Goal: Complete Application Form: Complete application form

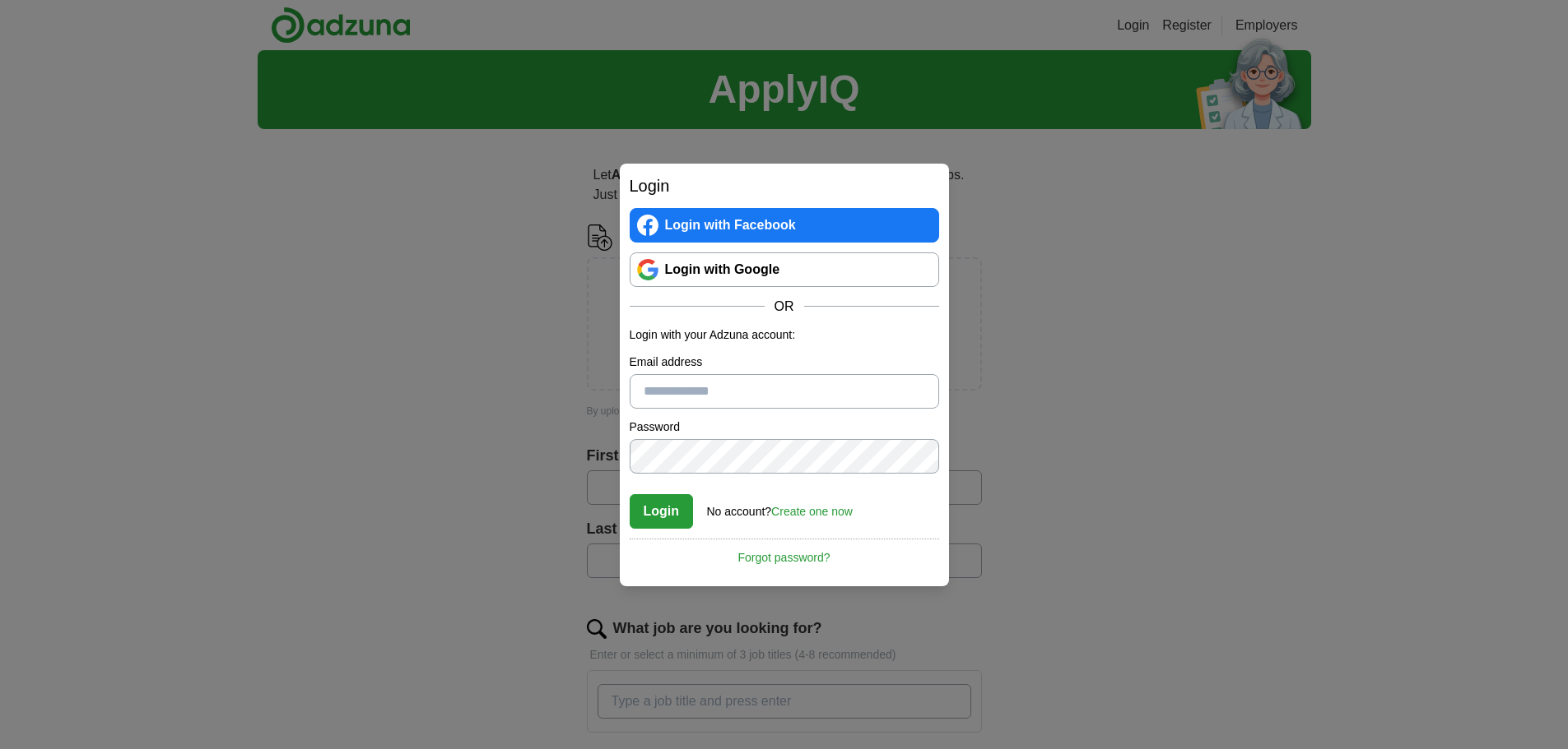
click at [701, 388] on input "Email address" at bounding box center [784, 391] width 309 height 35
type input "**********"
click at [806, 512] on link "Create one now" at bounding box center [812, 511] width 82 height 13
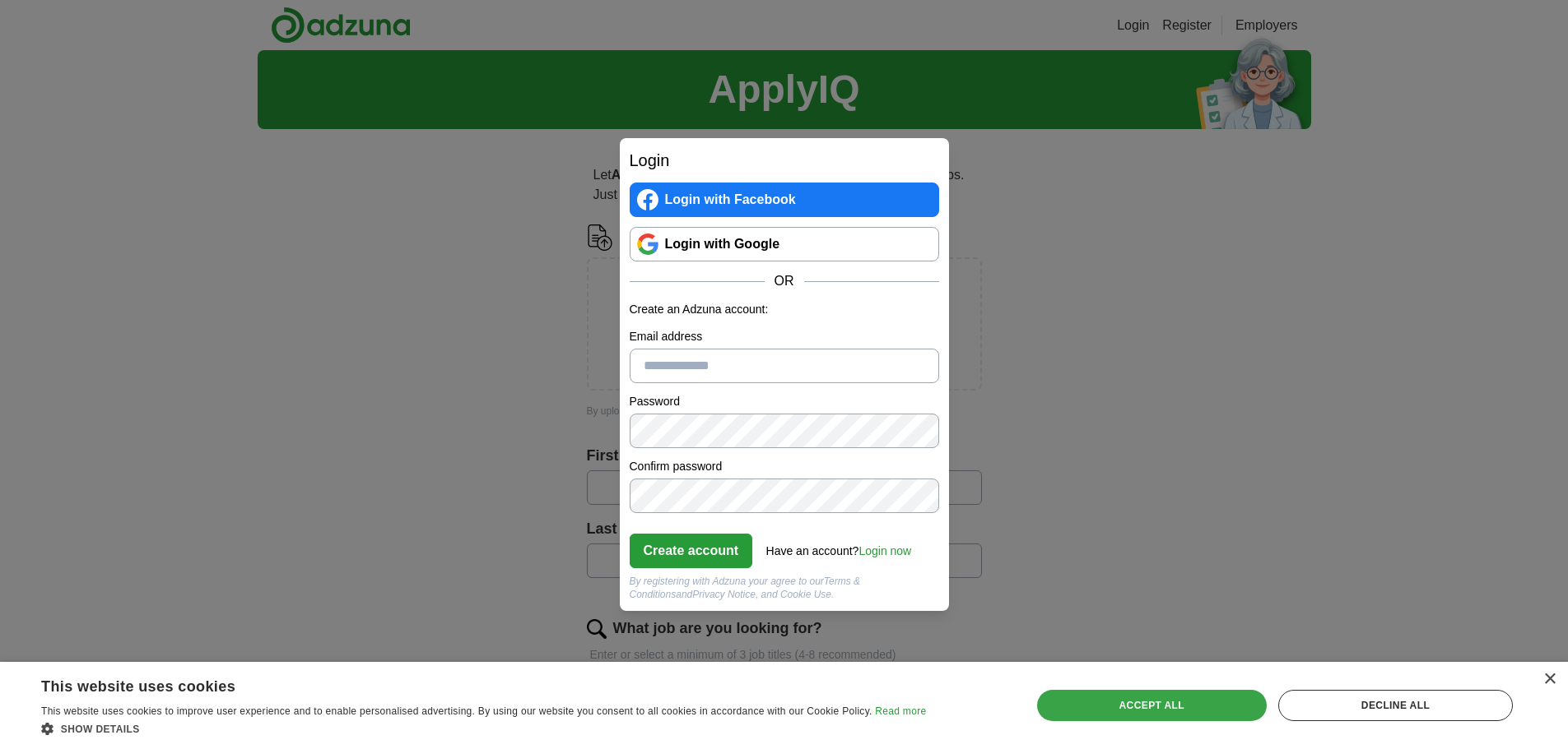
click at [1067, 709] on div "Accept all" at bounding box center [1151, 706] width 230 height 32
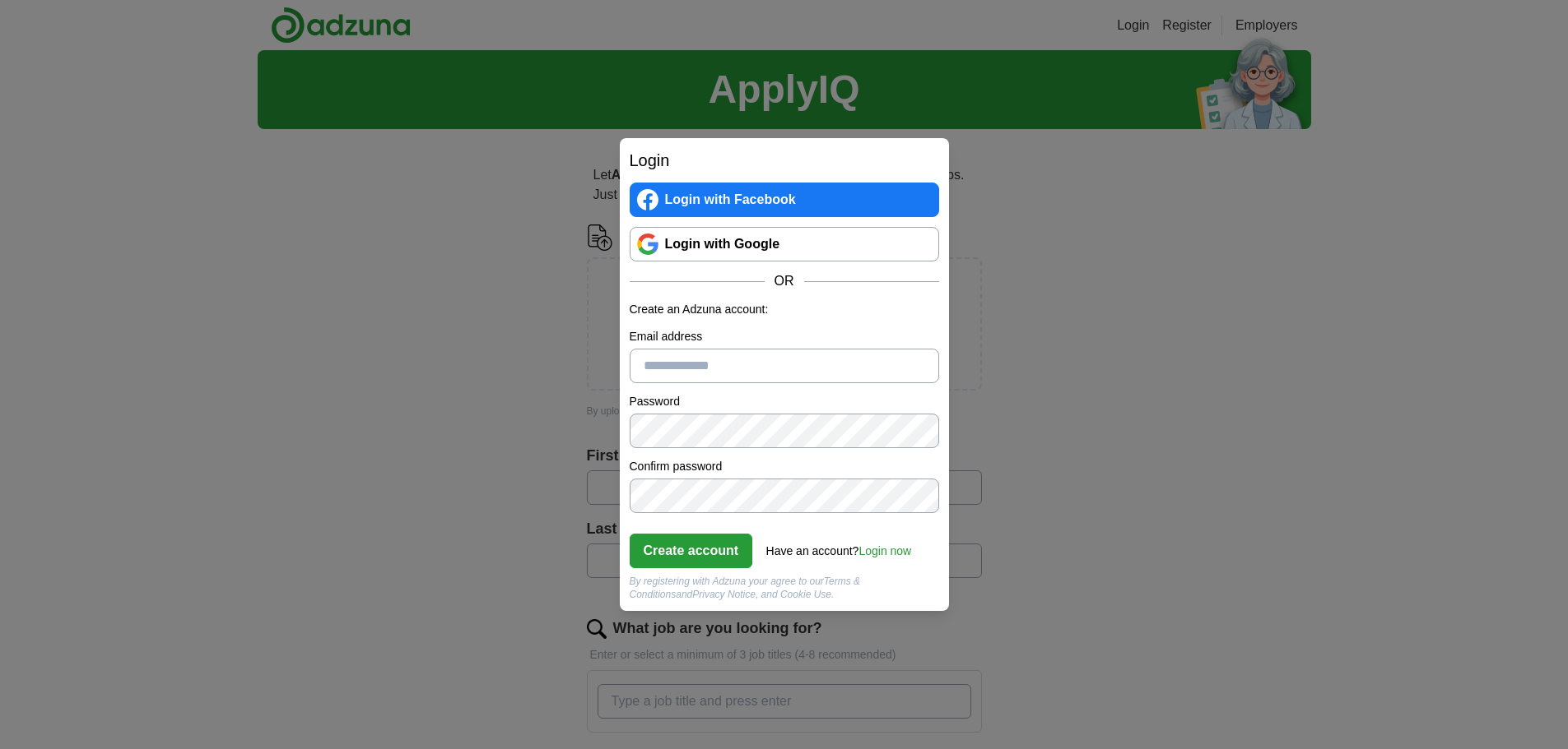
click at [765, 377] on input "Email address" at bounding box center [784, 365] width 309 height 35
type input "**********"
click at [714, 565] on button "Create account" at bounding box center [691, 551] width 123 height 35
click at [881, 551] on link "Login now" at bounding box center [884, 551] width 52 height 13
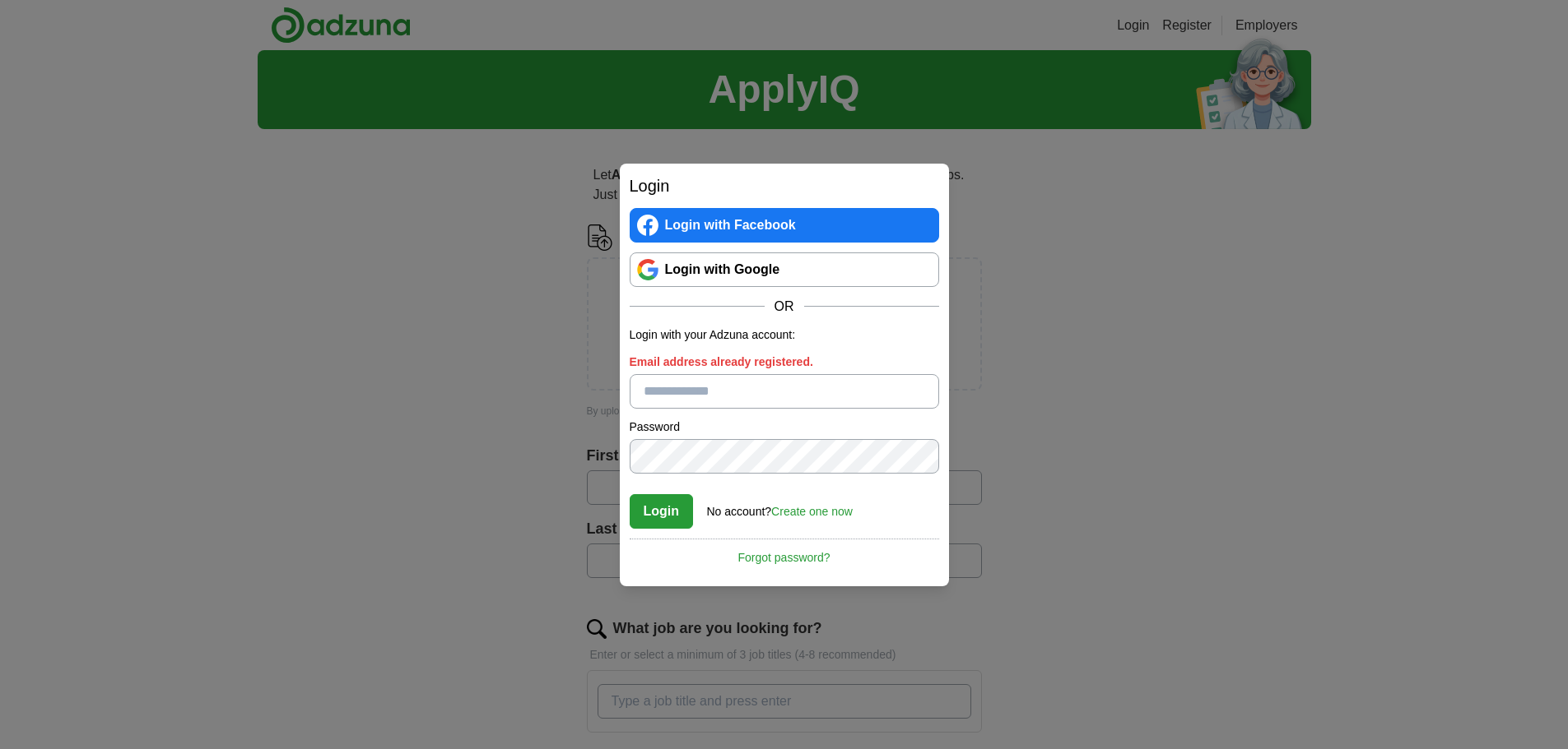
click at [803, 386] on input "Email address already registered." at bounding box center [784, 391] width 309 height 35
type input "**********"
click at [674, 516] on button "Login" at bounding box center [662, 511] width 64 height 35
click at [800, 274] on link "Login with Google" at bounding box center [784, 269] width 309 height 35
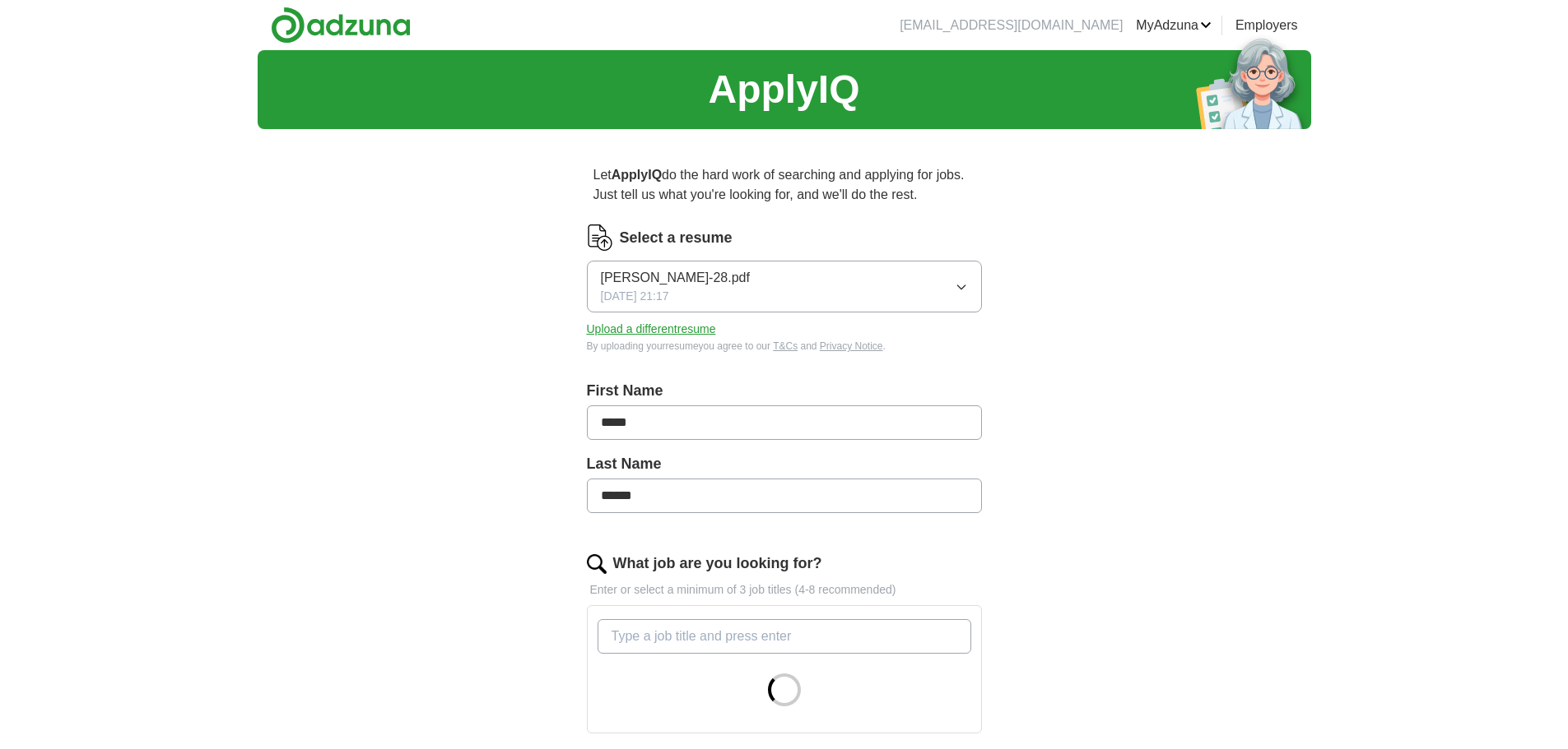
click at [700, 327] on button "Upload a different resume" at bounding box center [651, 330] width 129 height 18
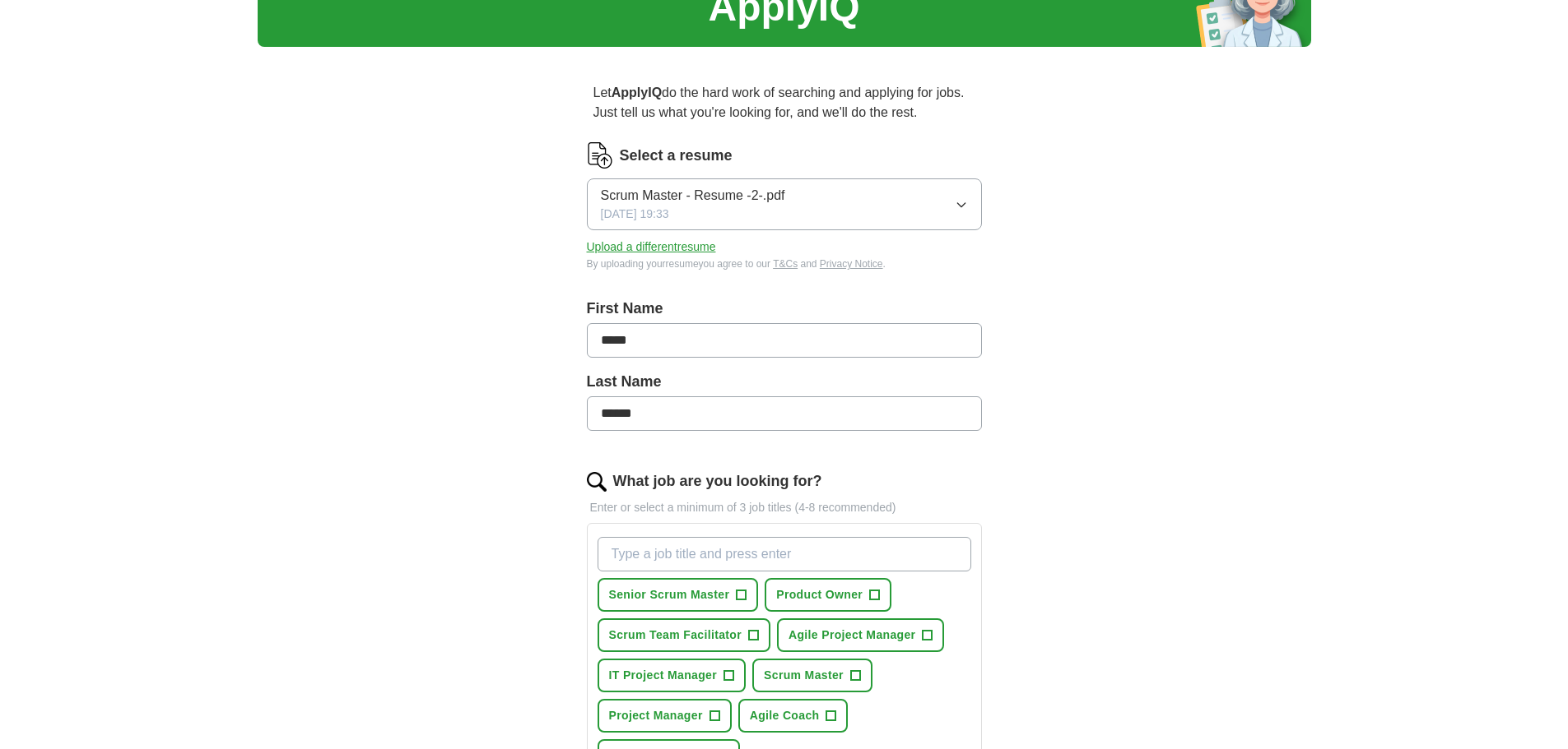
scroll to position [165, 0]
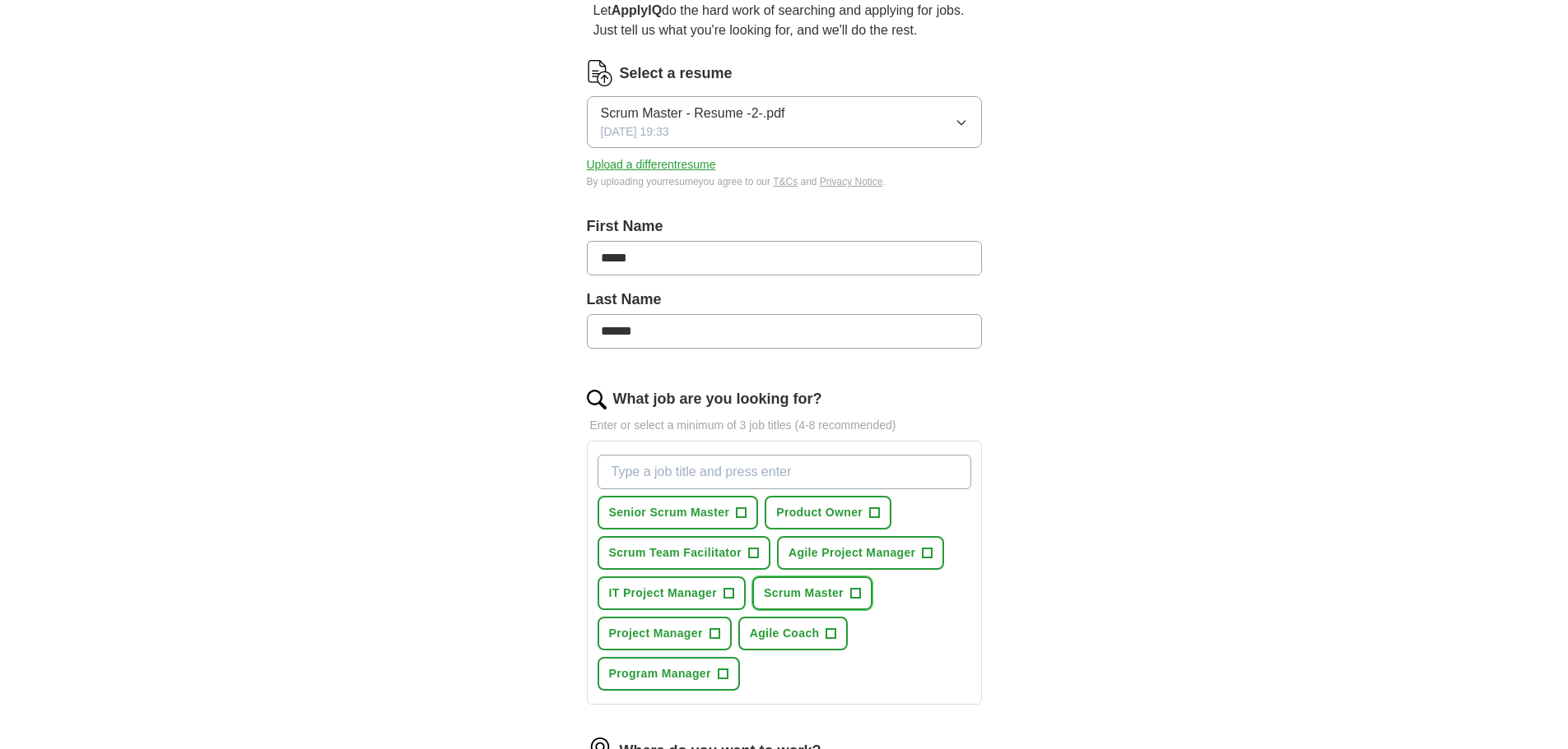
click at [852, 595] on span "+" at bounding box center [855, 593] width 10 height 13
click at [727, 594] on span "+" at bounding box center [729, 593] width 10 height 13
click at [712, 630] on span "+" at bounding box center [714, 634] width 10 height 13
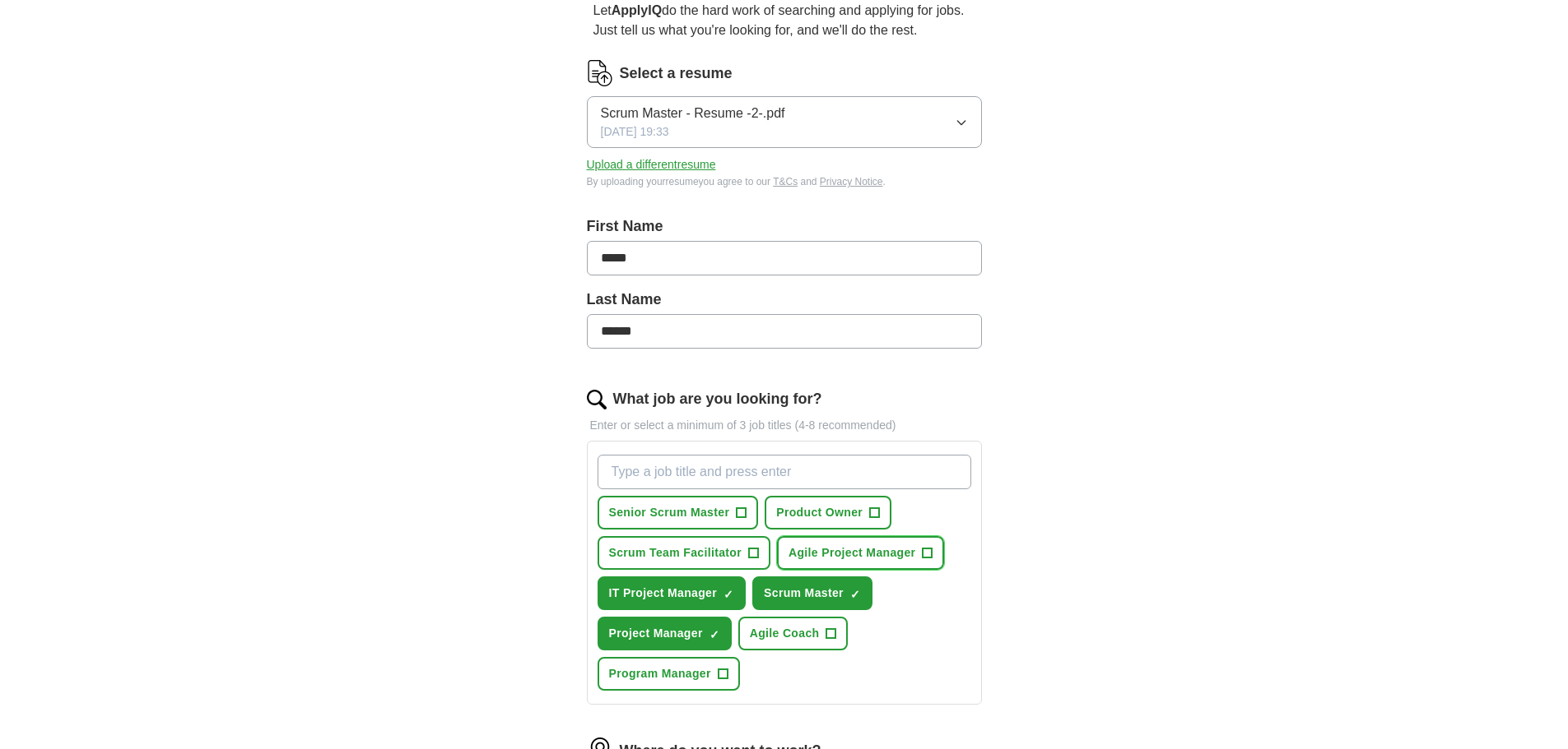
click at [918, 556] on button "Agile Project Manager +" at bounding box center [860, 553] width 167 height 34
click at [745, 554] on button "Scrum Team Facilitator +" at bounding box center [684, 553] width 174 height 34
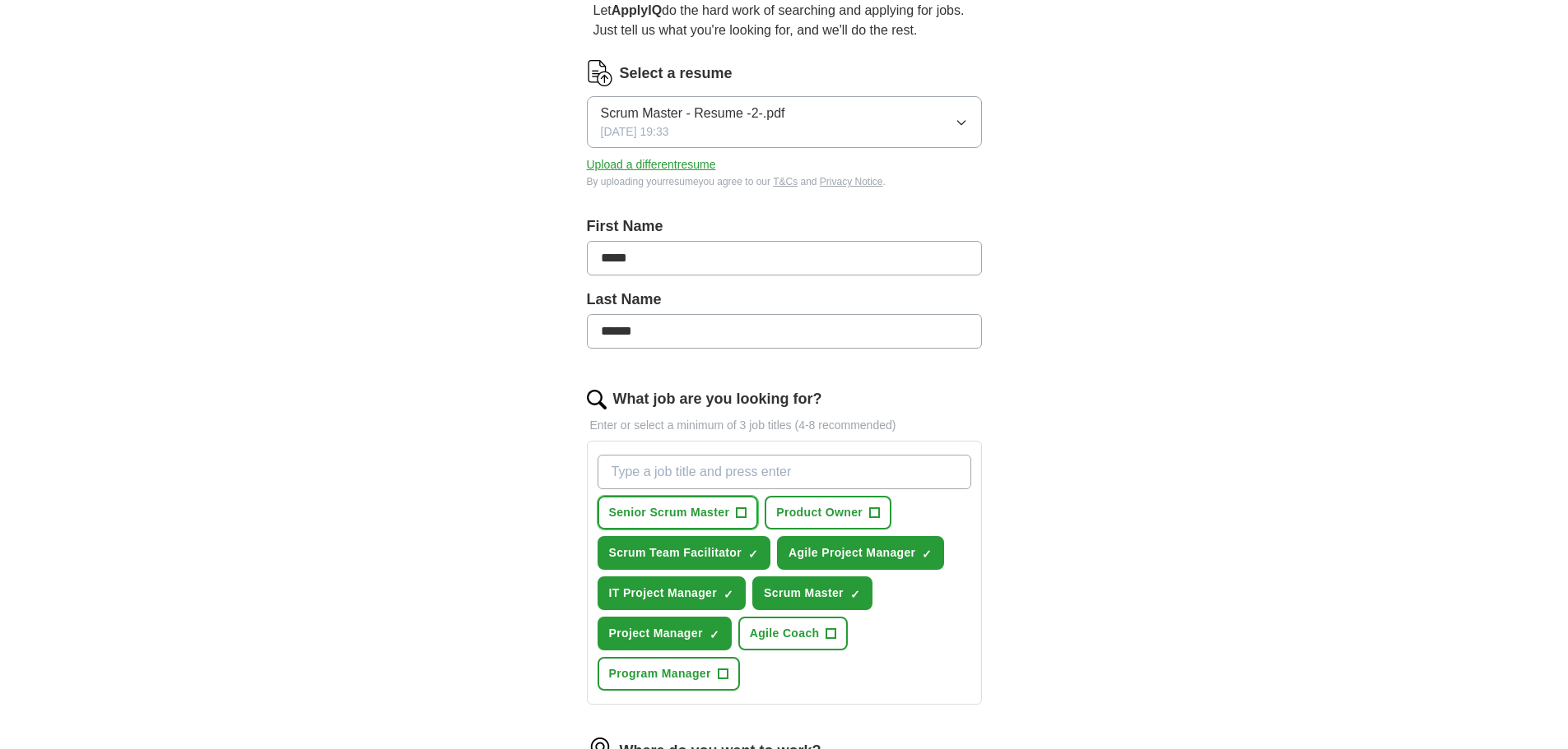
click at [737, 516] on span "+" at bounding box center [742, 512] width 10 height 13
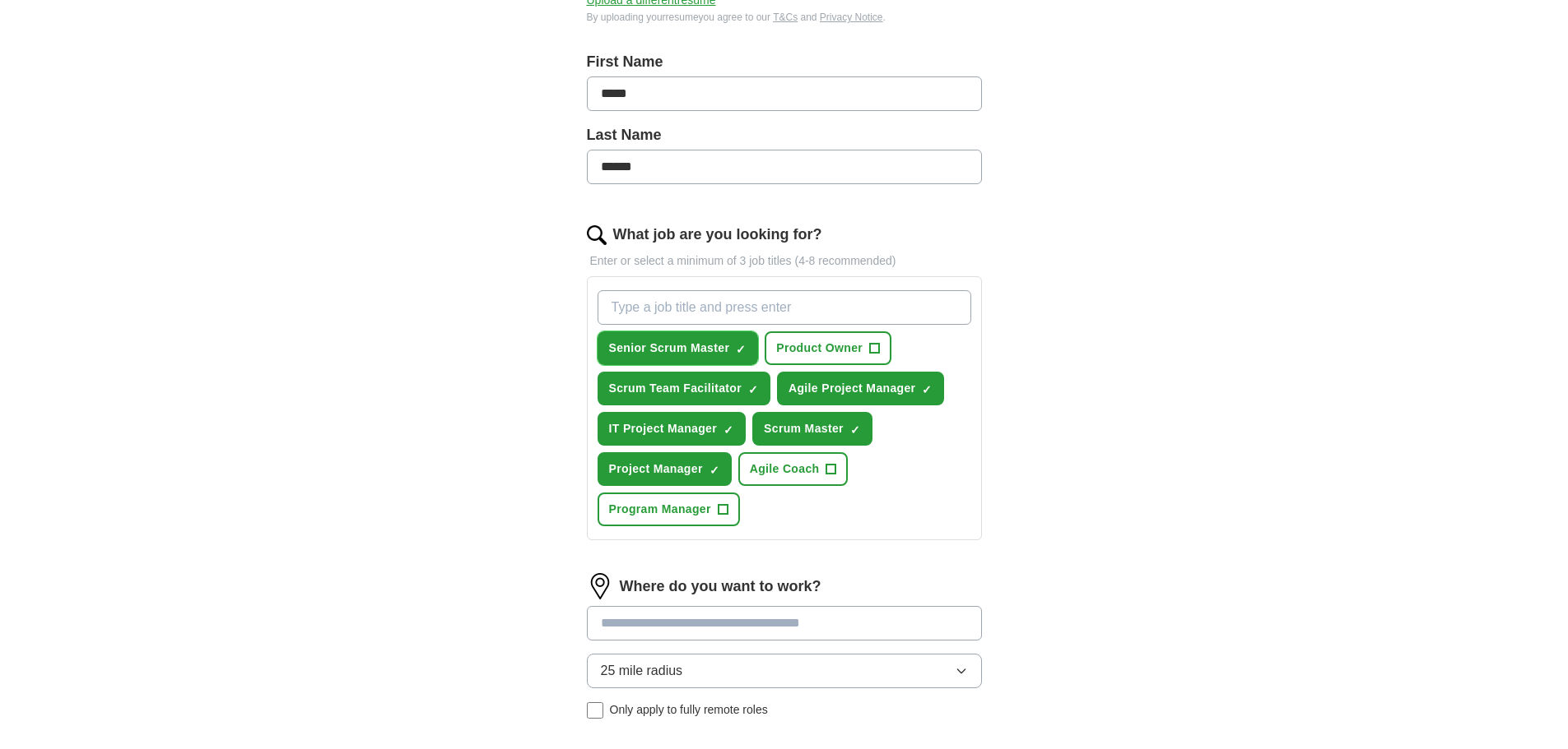
scroll to position [412, 0]
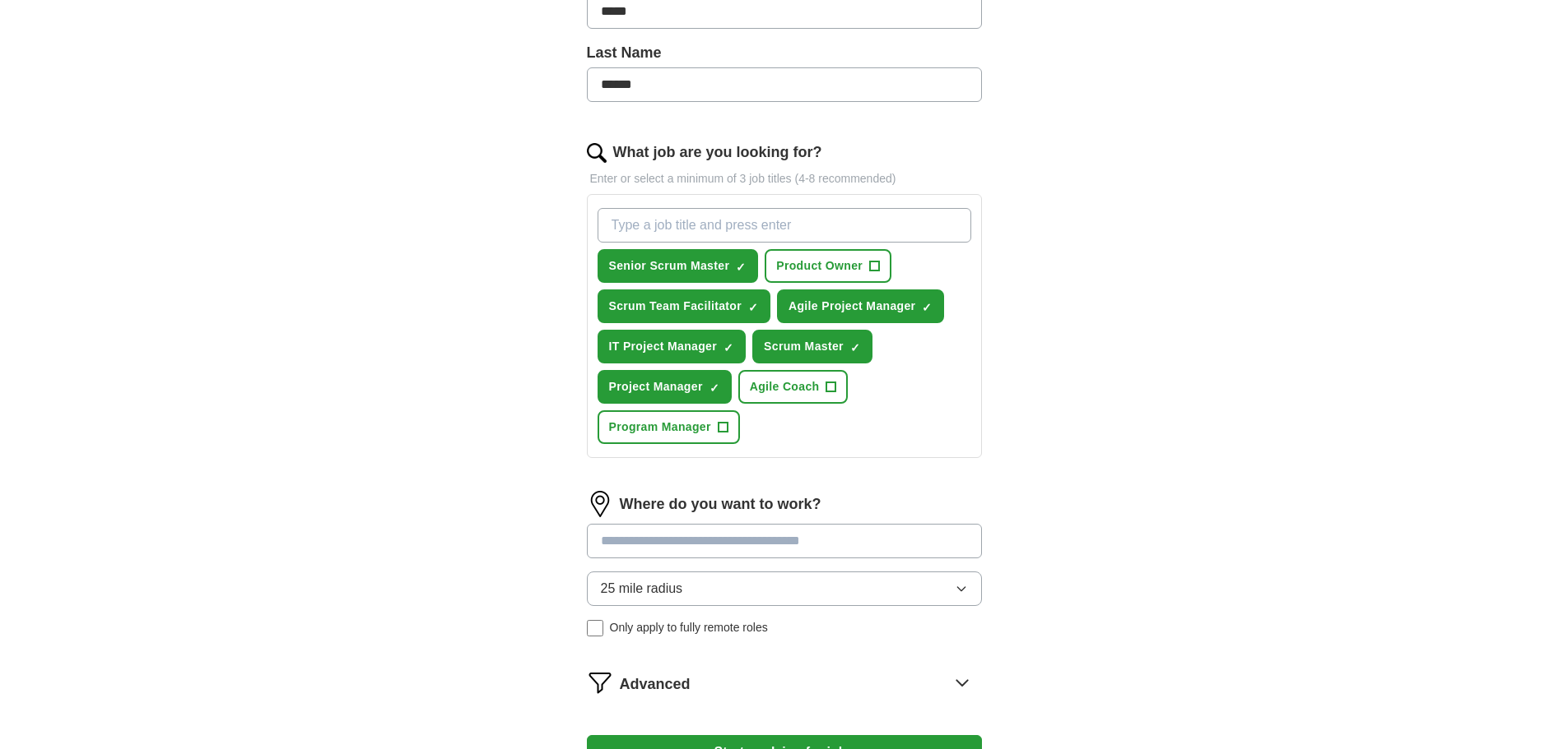
click at [879, 550] on input at bounding box center [784, 541] width 395 height 35
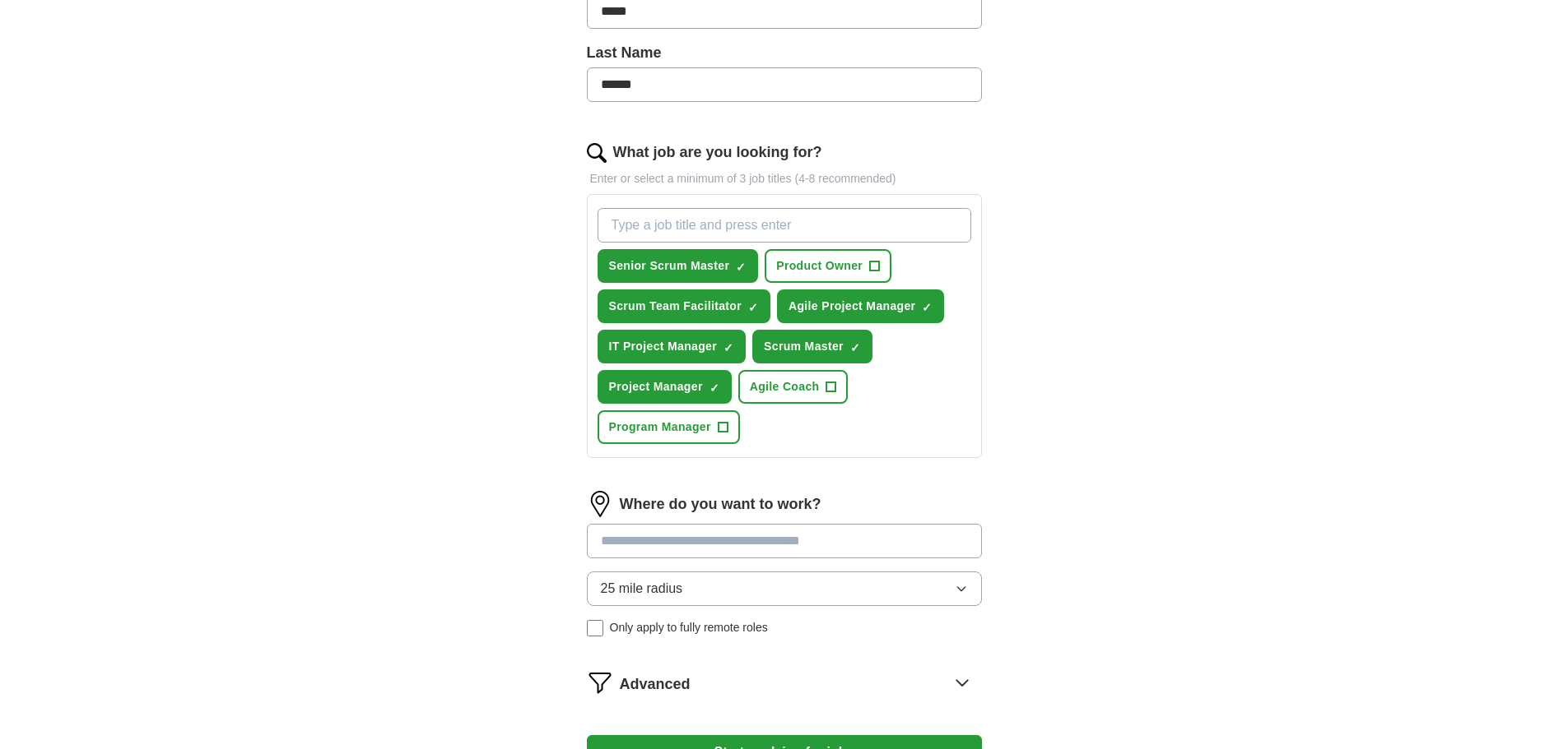
click at [879, 550] on input at bounding box center [784, 541] width 395 height 35
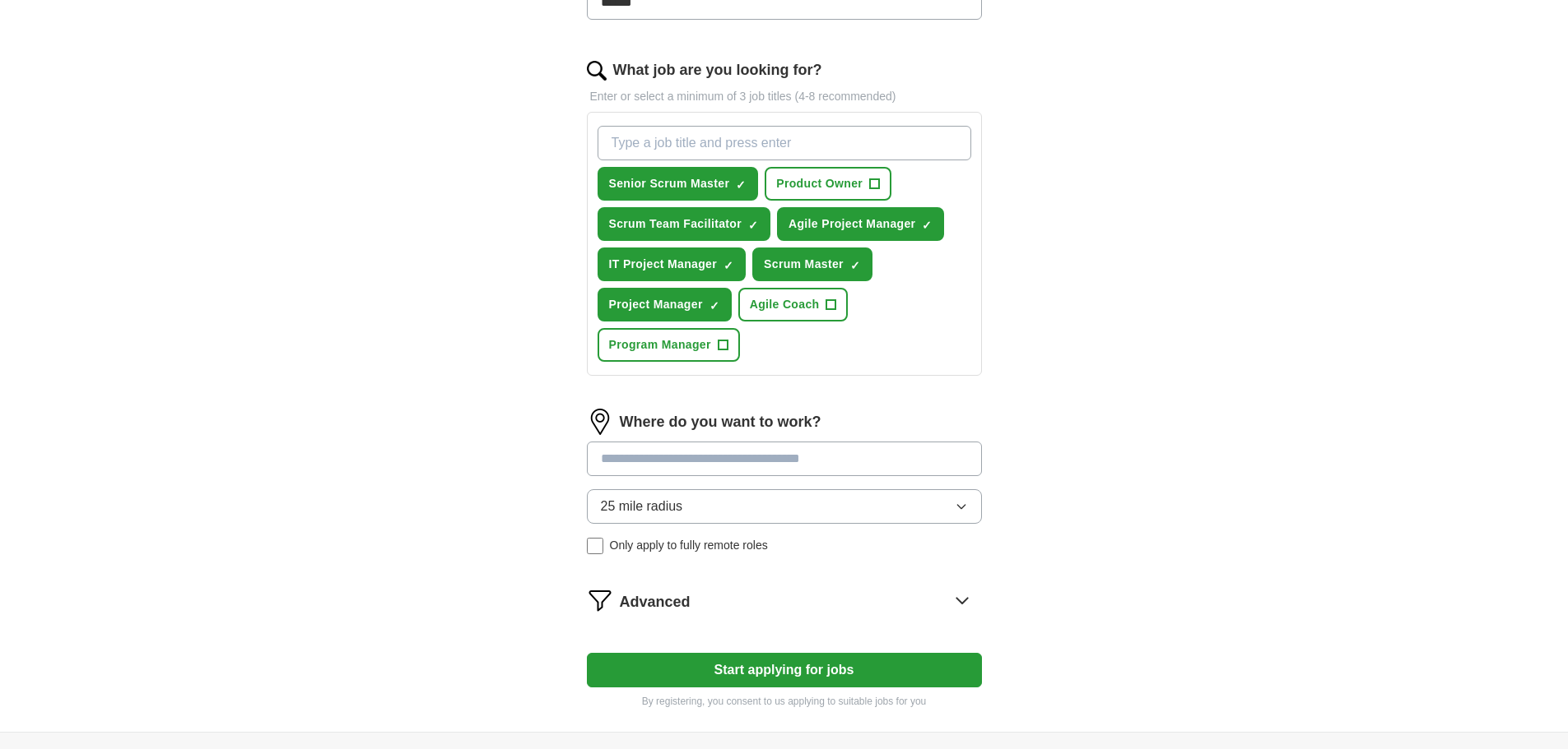
click at [739, 461] on input at bounding box center [784, 459] width 395 height 35
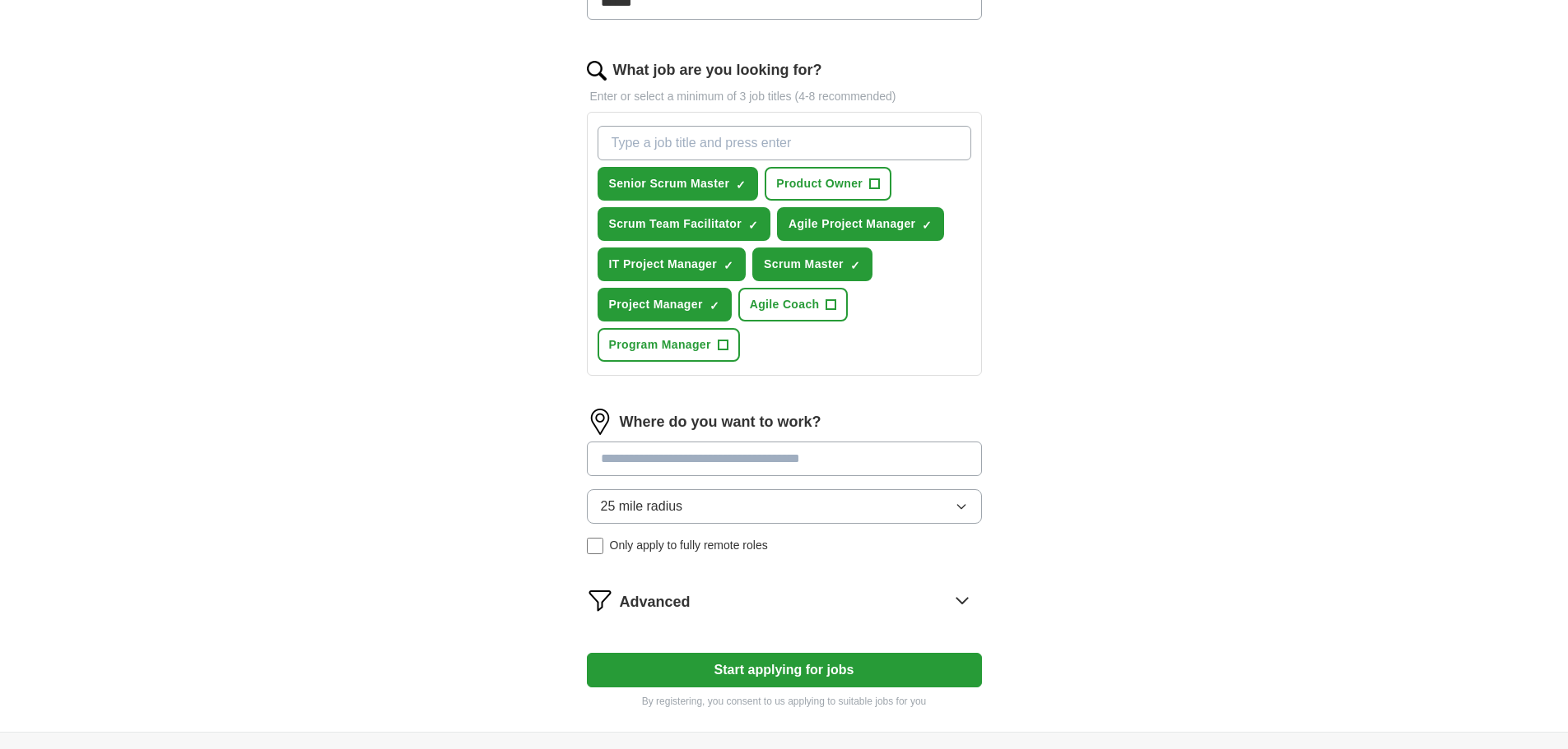
click at [739, 461] on input at bounding box center [784, 459] width 395 height 35
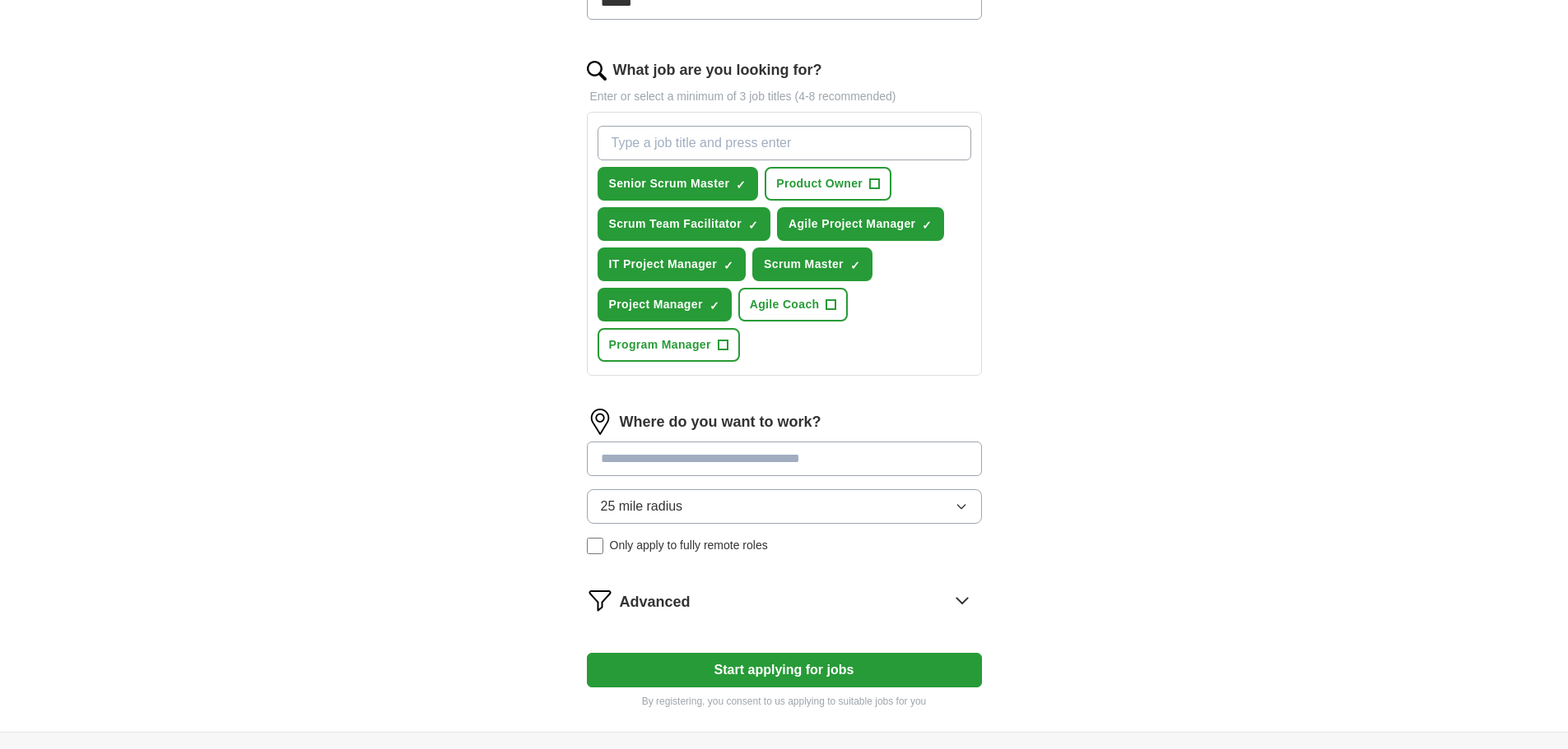
click at [739, 461] on input at bounding box center [784, 459] width 395 height 35
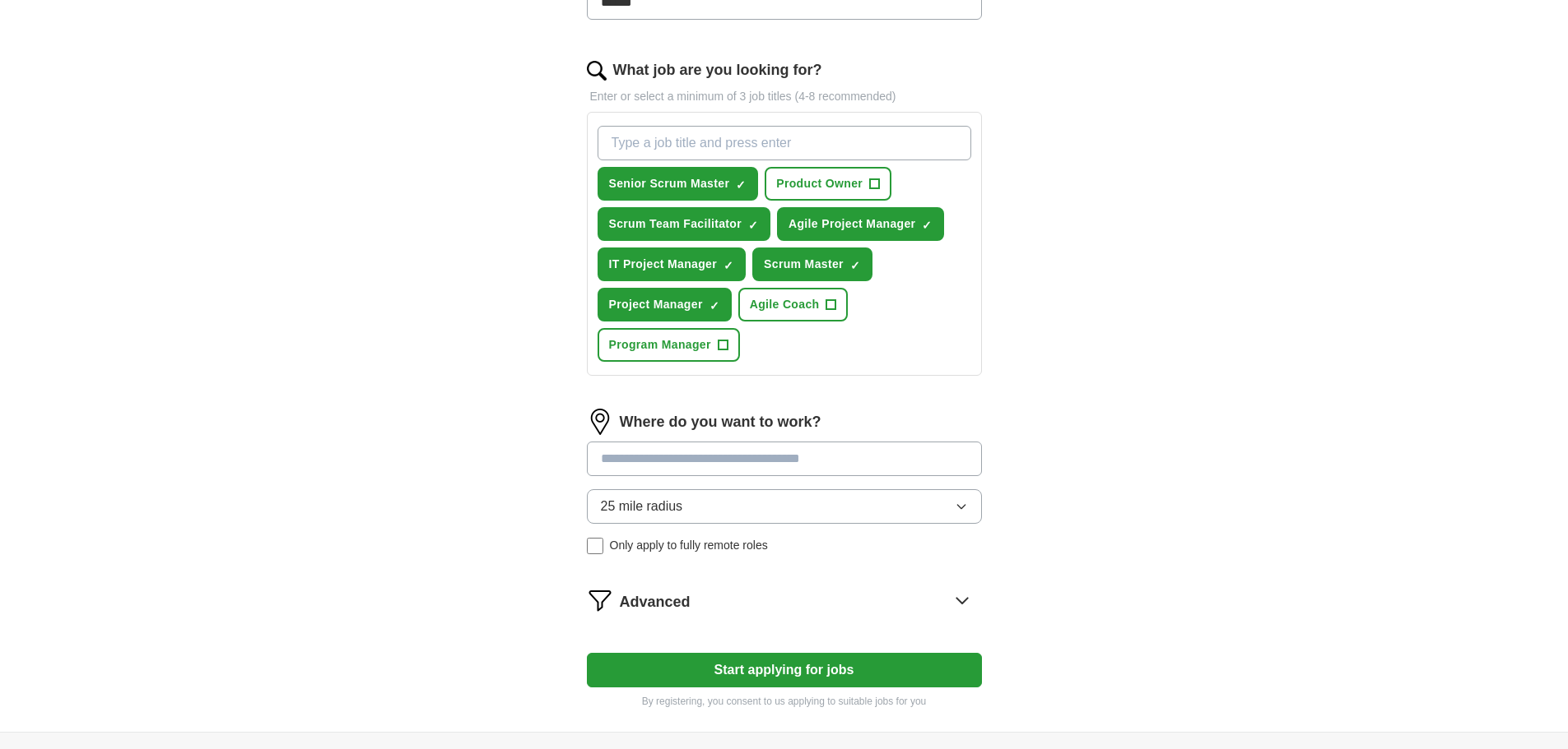
click at [739, 461] on input at bounding box center [784, 459] width 395 height 35
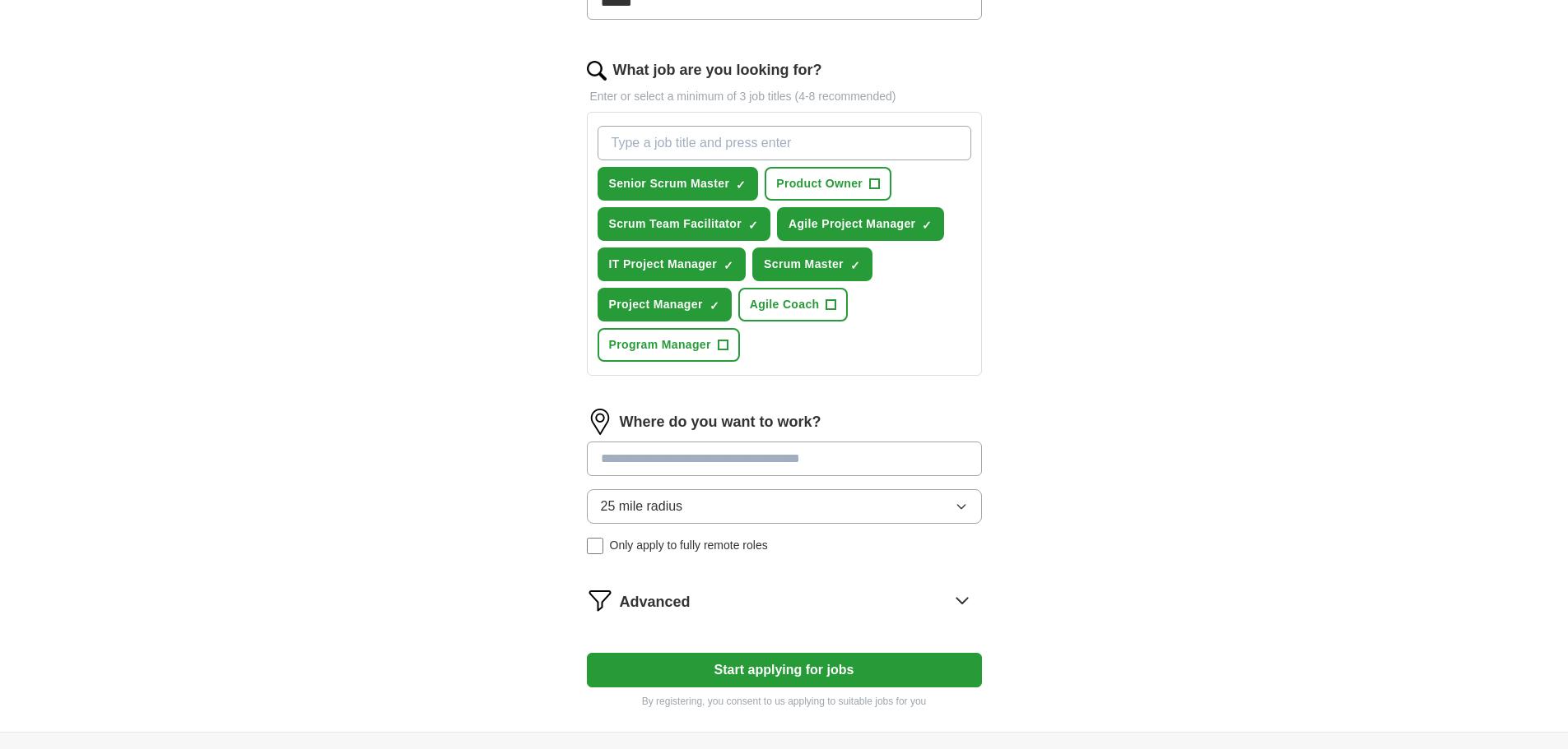
click at [739, 461] on input at bounding box center [784, 459] width 395 height 35
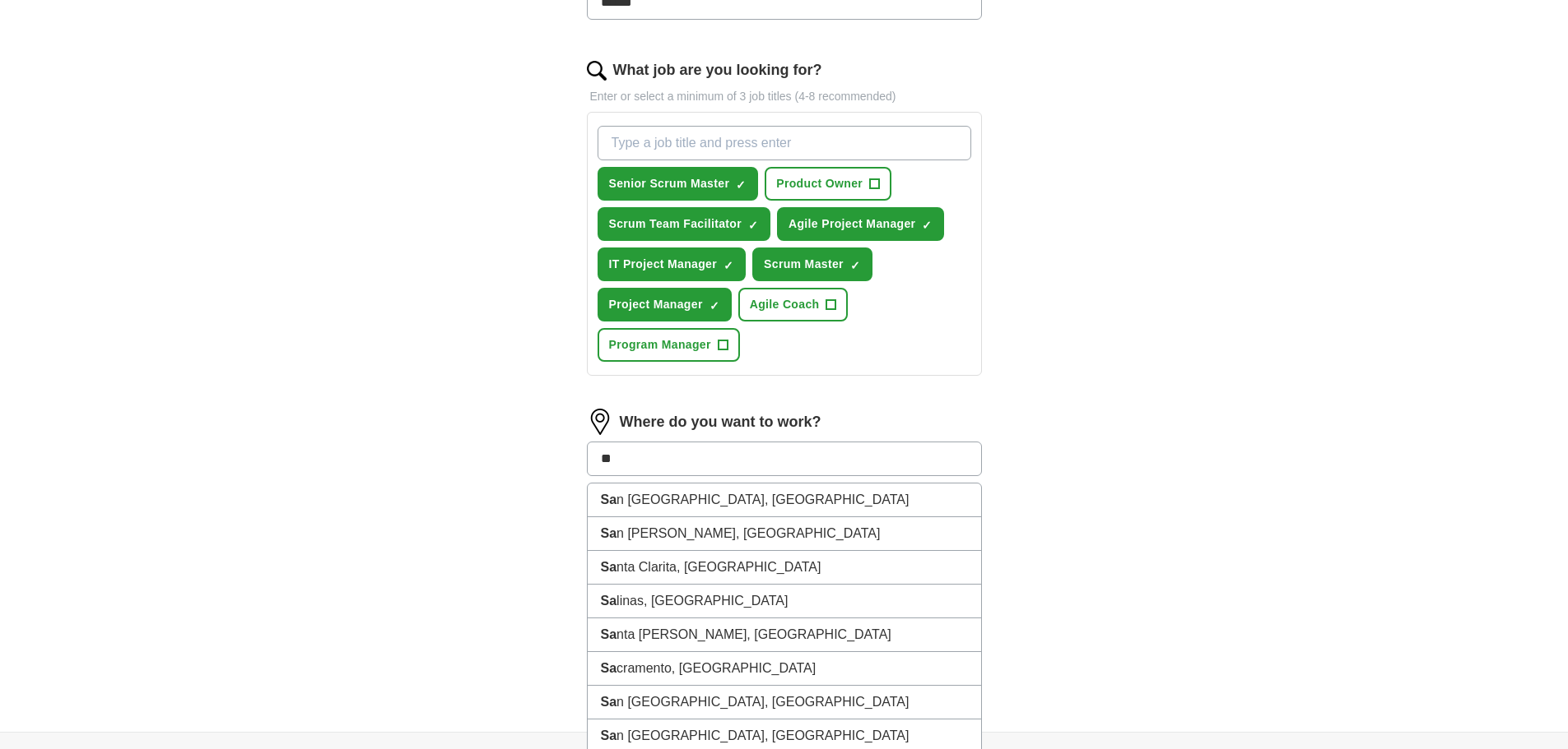
type input "***"
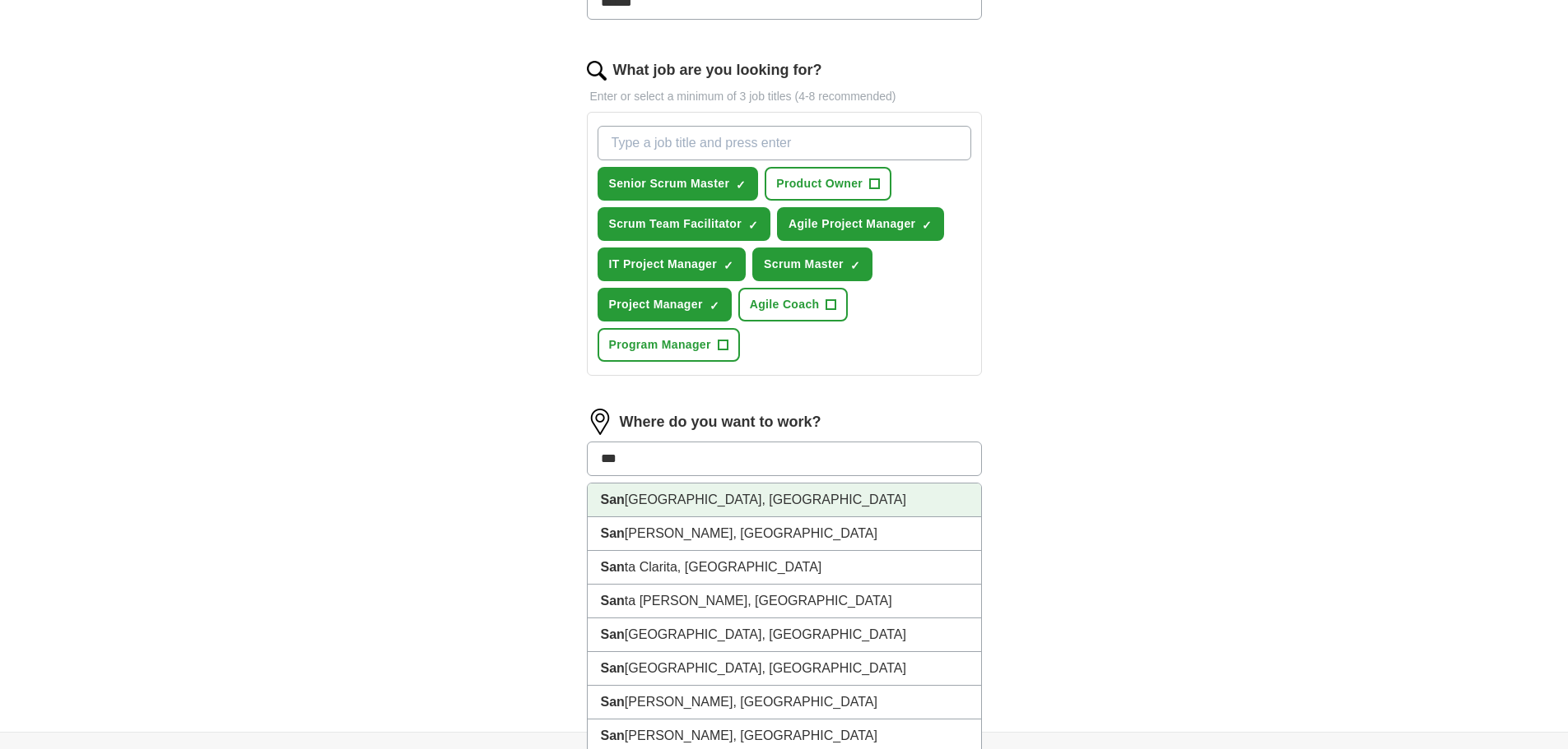
click at [651, 500] on li "San Francisco, CA" at bounding box center [784, 500] width 393 height 34
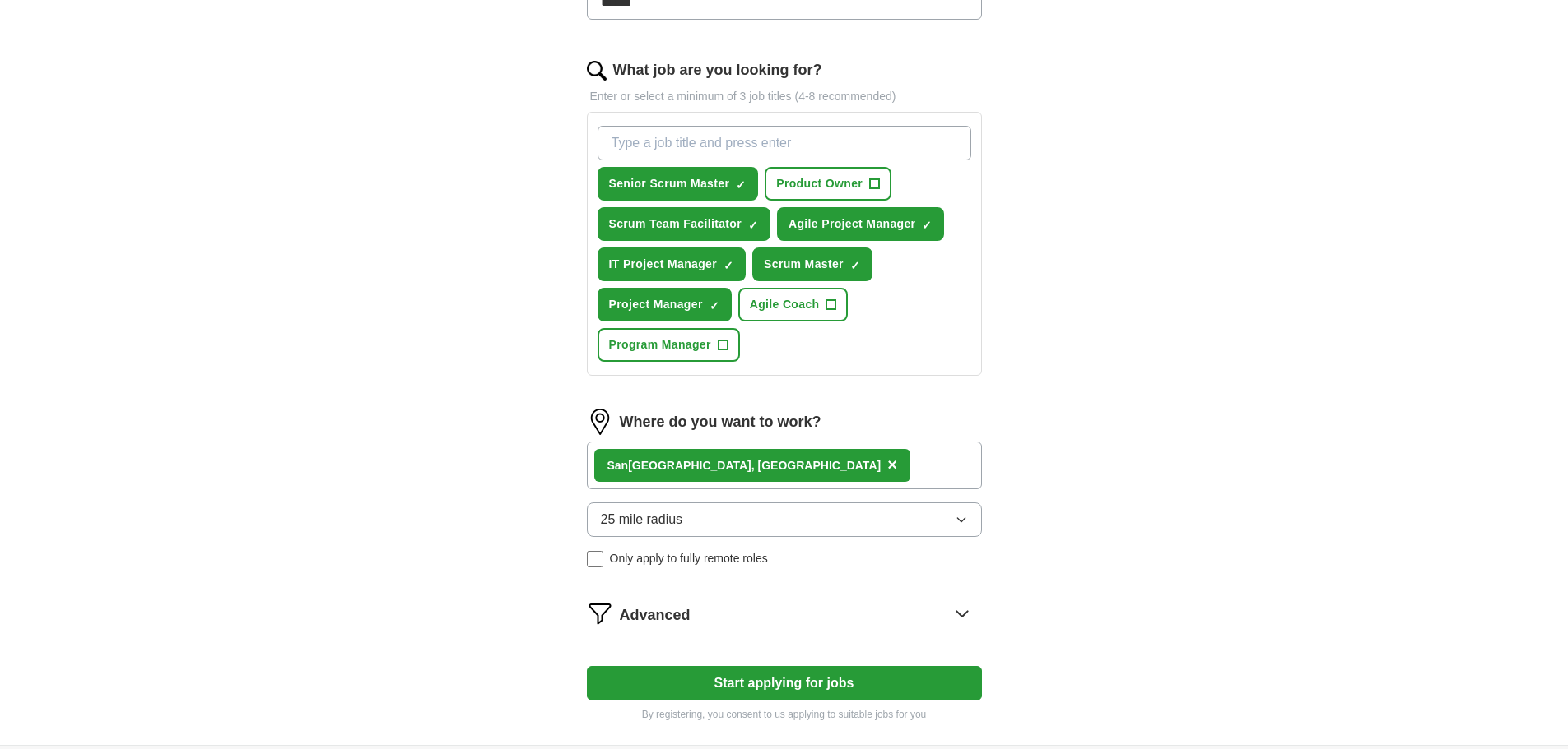
click at [762, 468] on div "San Francisco, CA ×" at bounding box center [784, 466] width 395 height 47
click at [779, 458] on div "San Francisco, CA ×" at bounding box center [784, 466] width 395 height 47
click at [813, 475] on div "San Francisco, CA ×" at bounding box center [784, 466] width 395 height 47
click at [814, 469] on div "San Francisco, CA ×" at bounding box center [784, 466] width 395 height 47
click at [809, 462] on div "San Francisco, CA ×" at bounding box center [784, 466] width 395 height 47
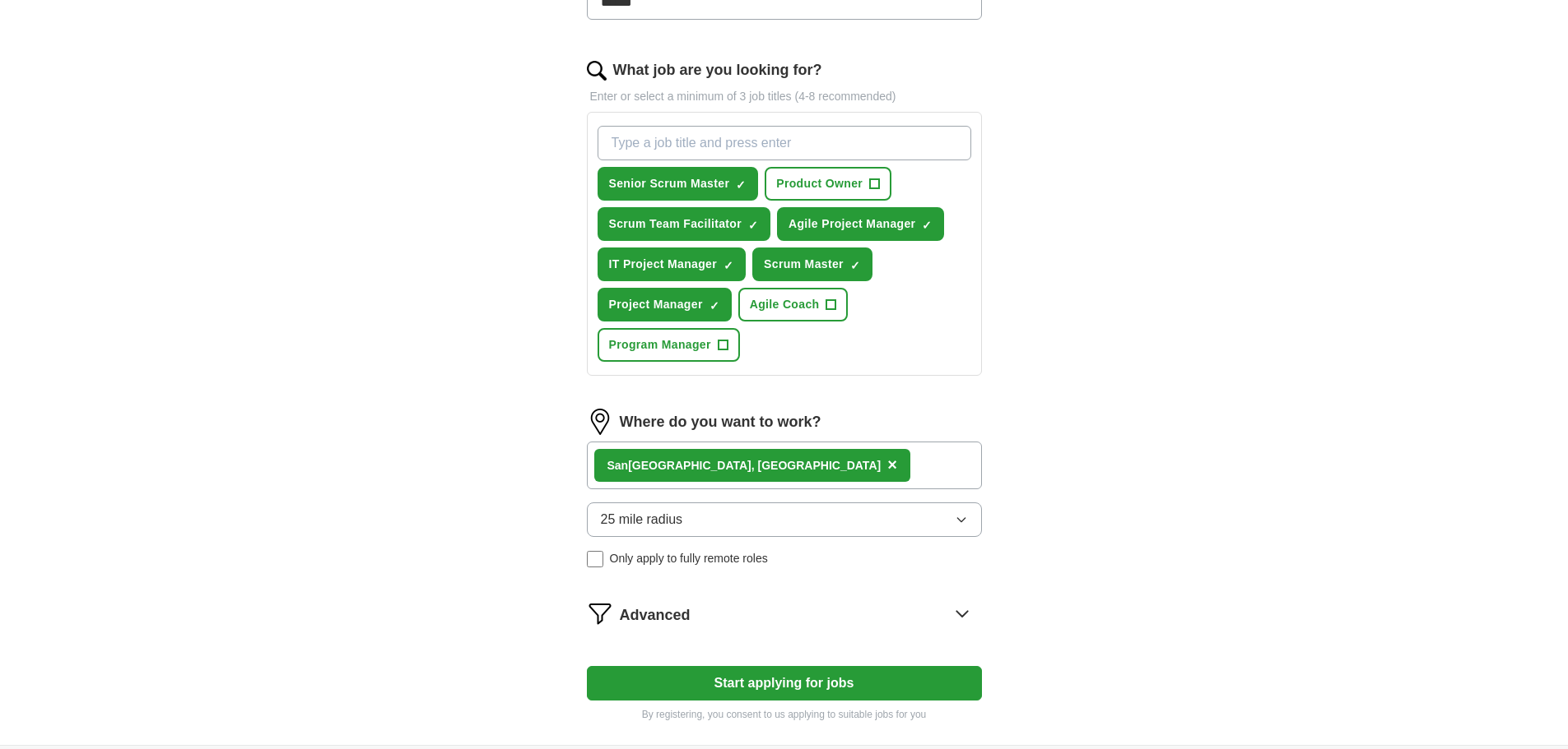
click at [809, 462] on div "San Francisco, CA ×" at bounding box center [784, 466] width 395 height 47
click at [813, 477] on div "San Francisco, CA ×" at bounding box center [784, 466] width 395 height 47
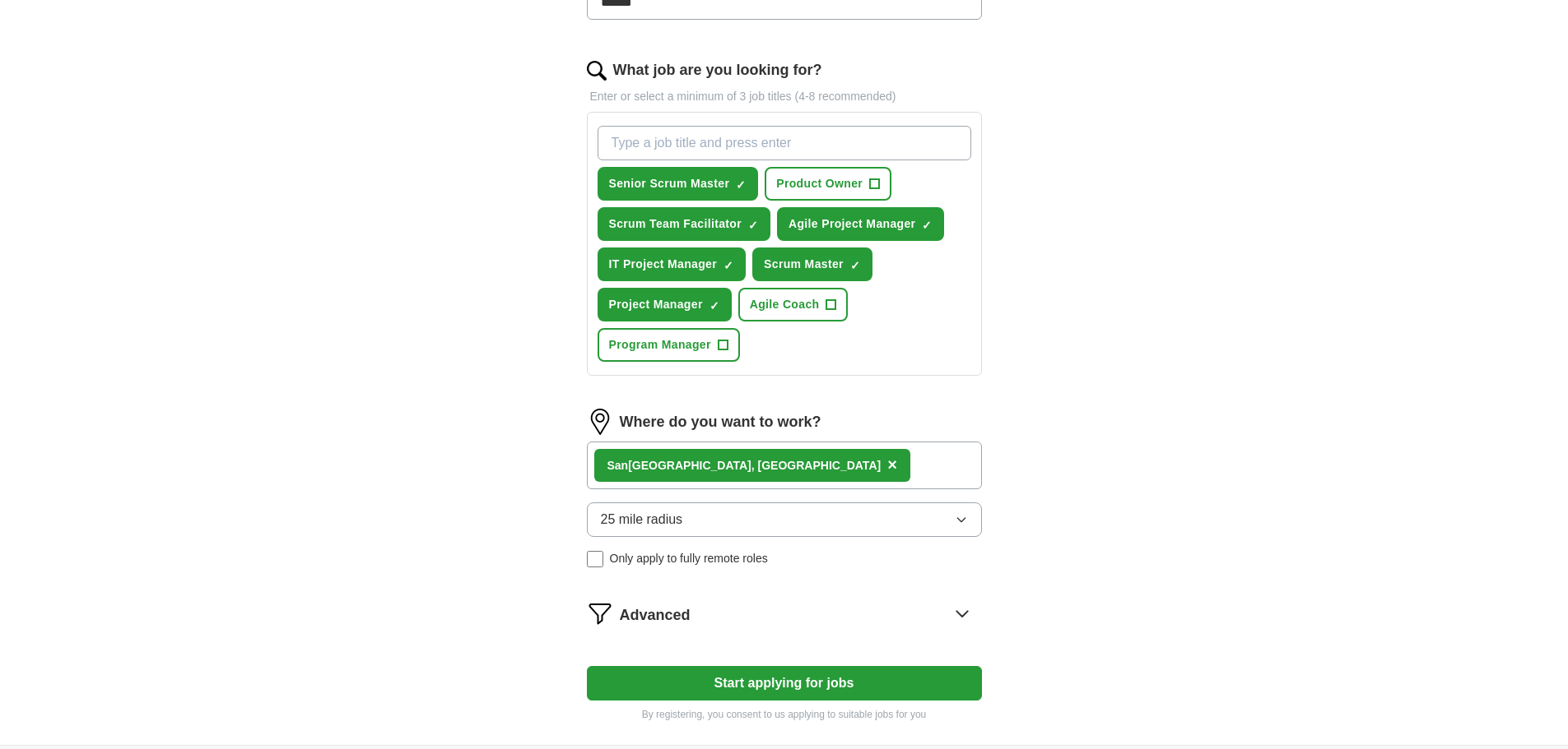
click at [818, 688] on button "Start applying for jobs" at bounding box center [784, 683] width 395 height 35
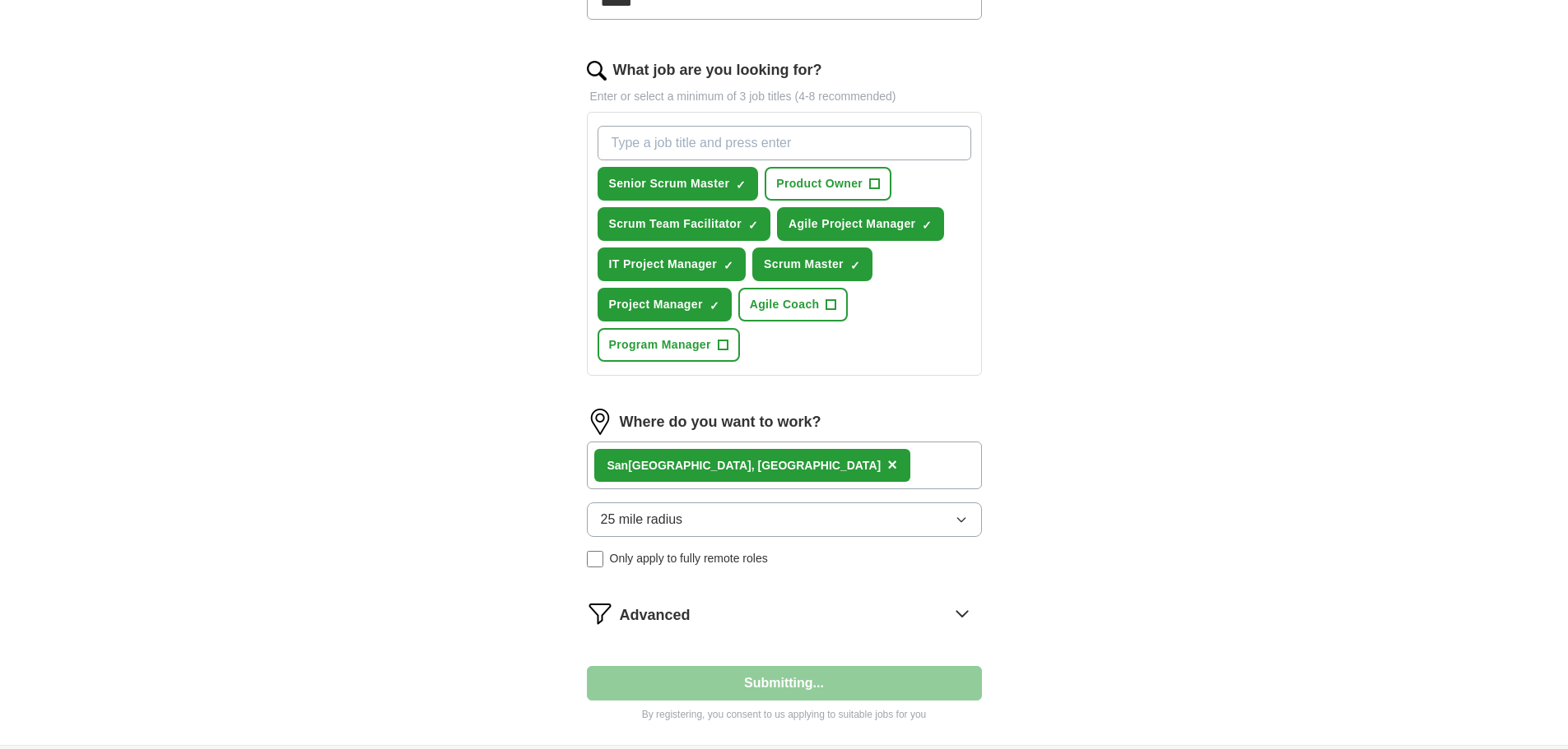
scroll to position [0, 0]
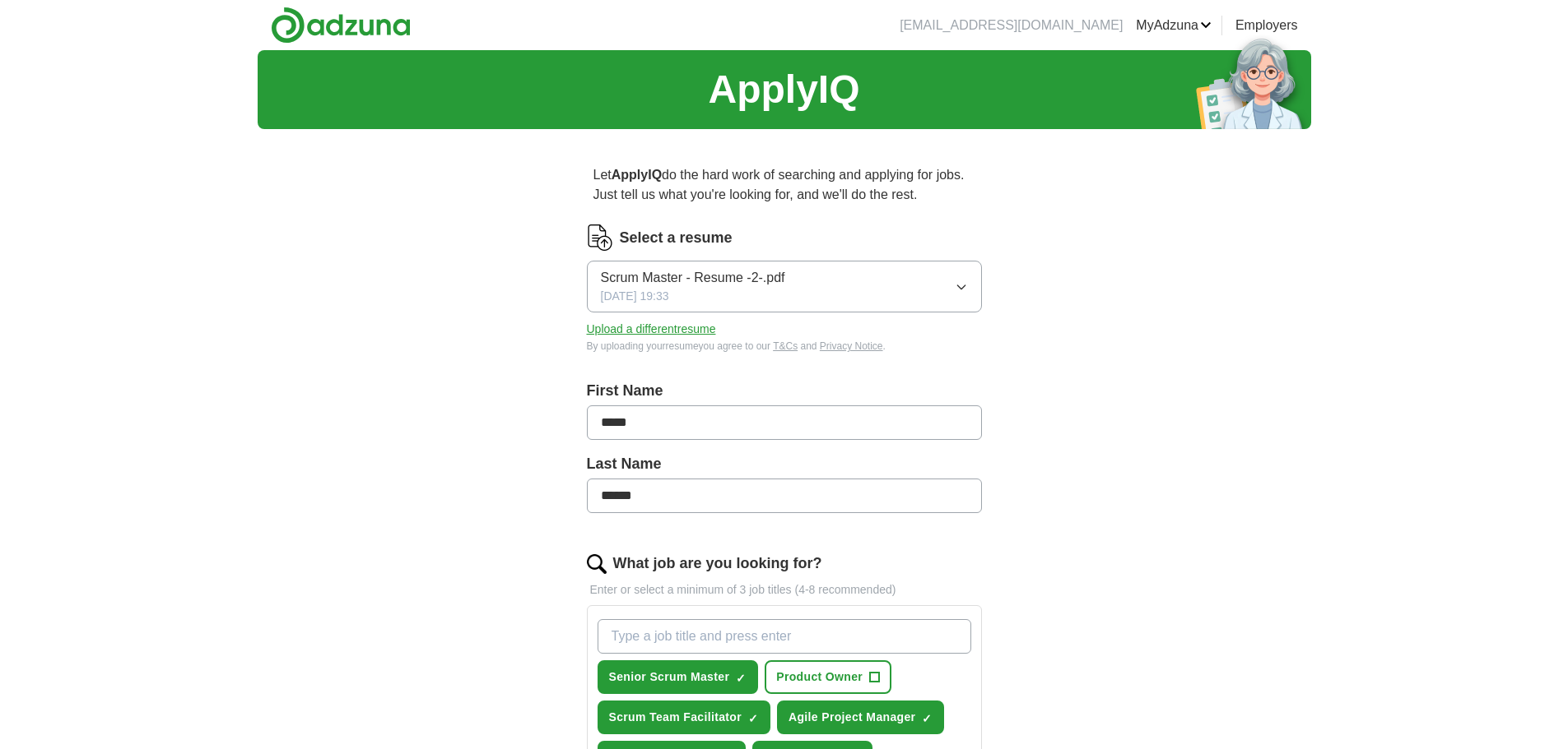
select select "**"
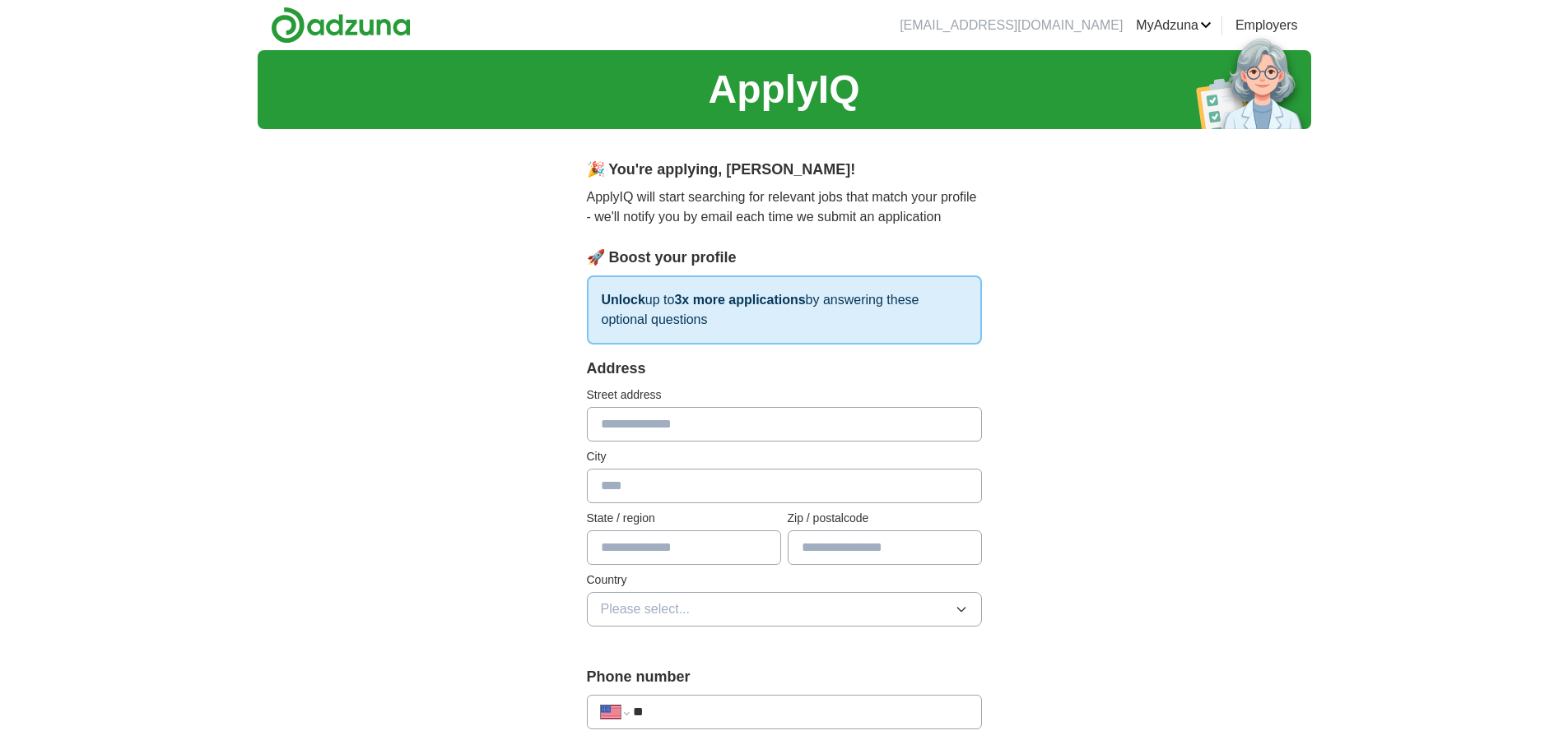
click at [709, 420] on input "text" at bounding box center [784, 424] width 395 height 35
type input "**********"
type input "*****"
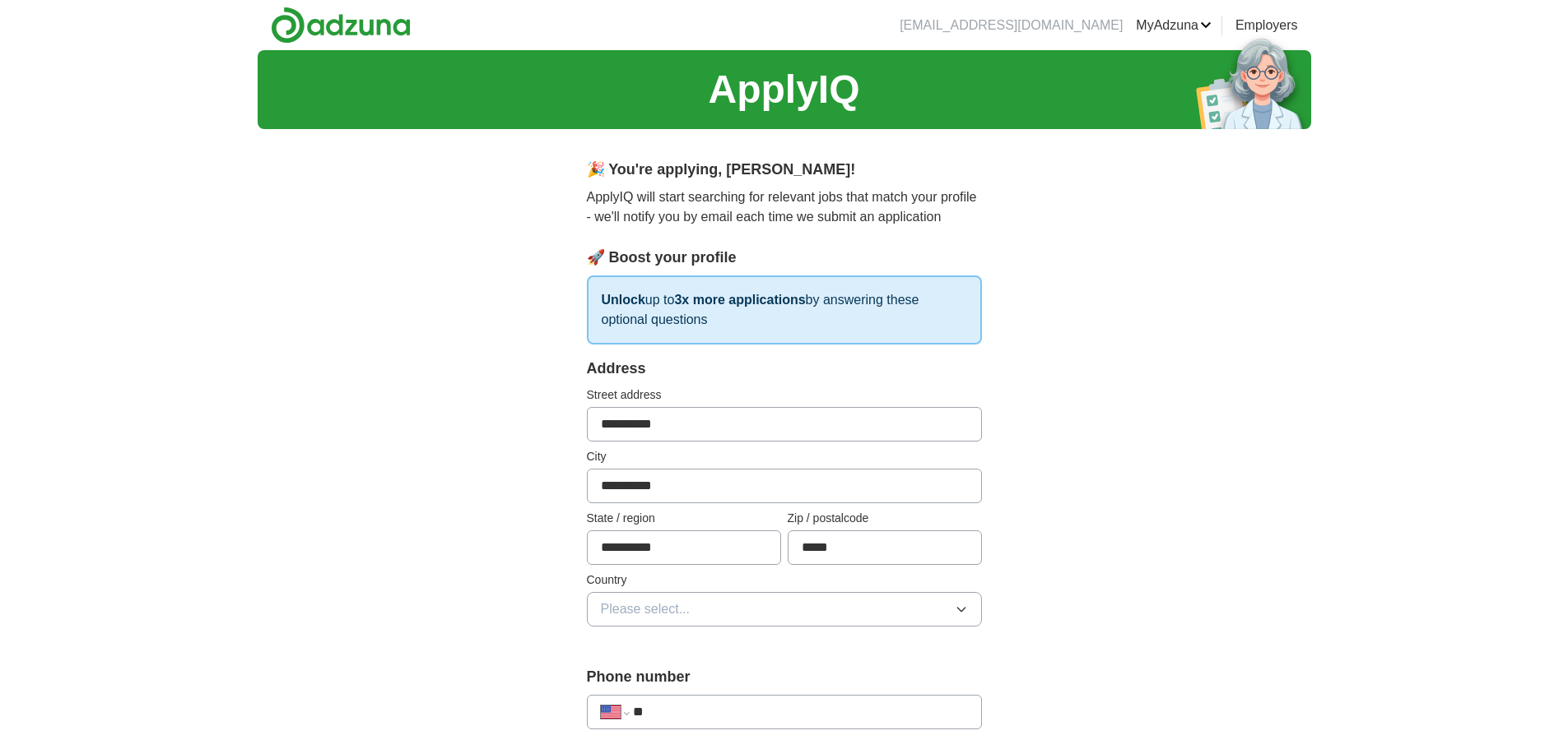
click at [737, 602] on button "Please select..." at bounding box center [784, 609] width 395 height 35
click at [704, 682] on div "United States" at bounding box center [784, 681] width 367 height 20
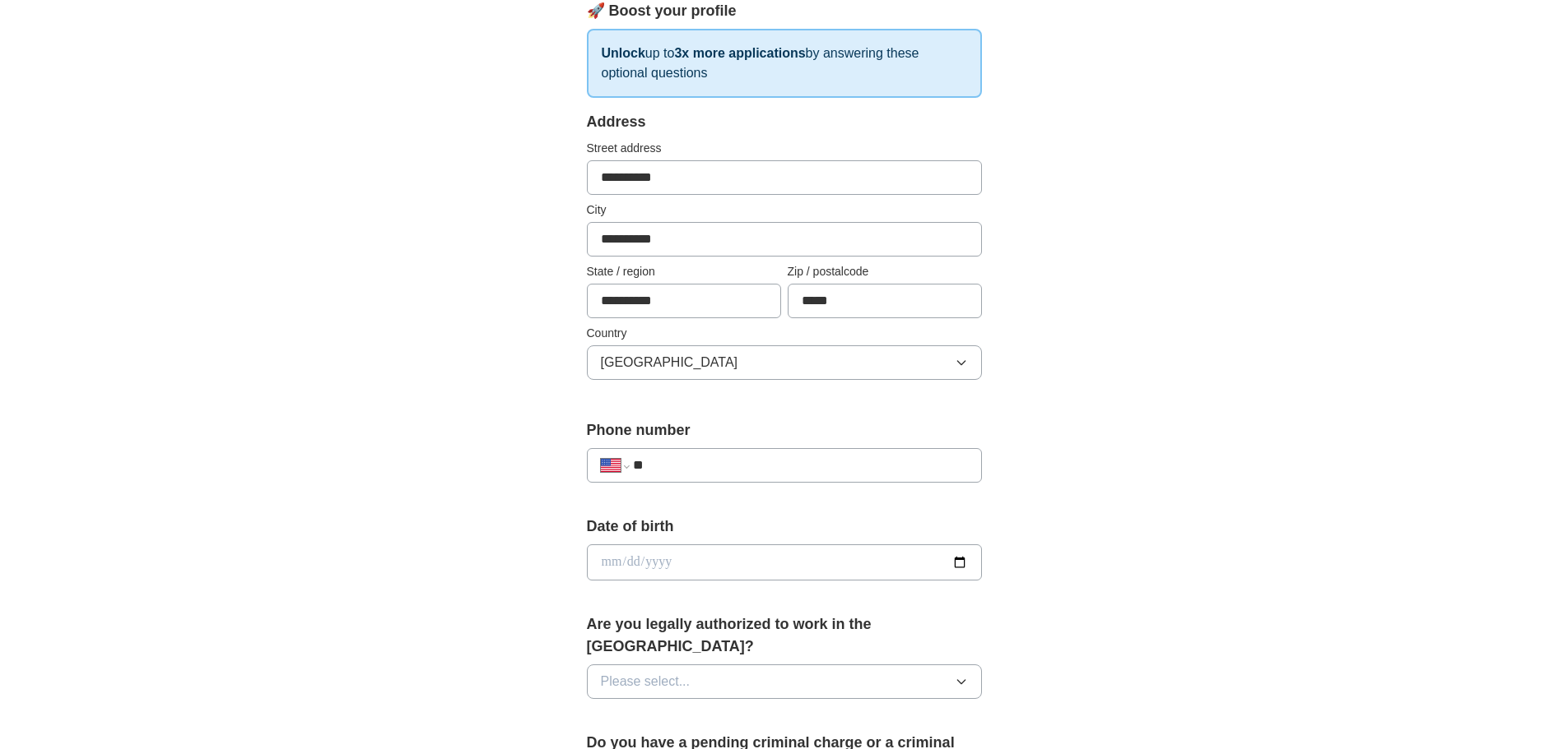
scroll to position [329, 0]
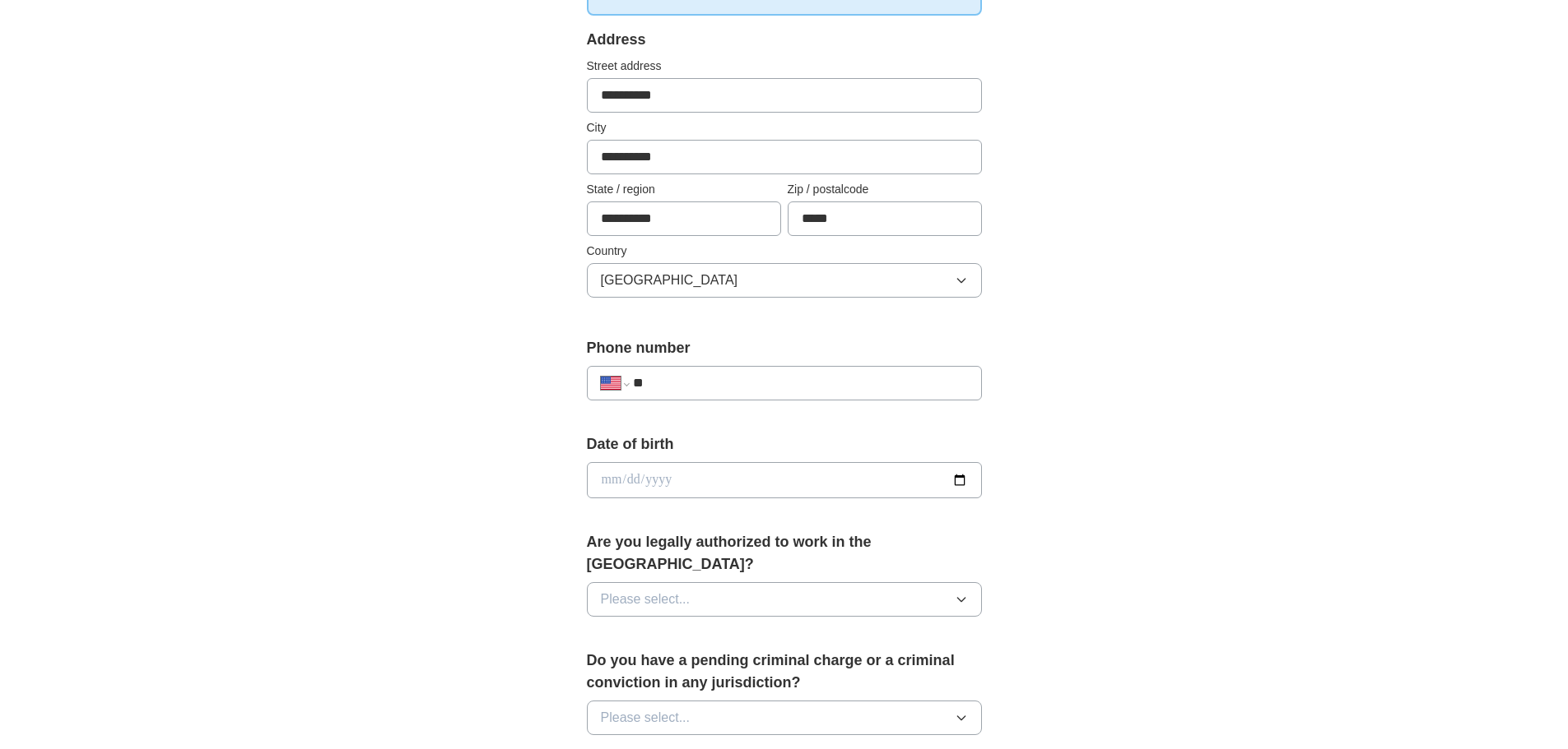
click at [763, 377] on input "**" at bounding box center [800, 383] width 334 height 20
type input "**********"
click at [961, 478] on input "date" at bounding box center [784, 480] width 395 height 37
click at [1005, 447] on div "**********" at bounding box center [784, 516] width 526 height 1405
click at [876, 582] on button "Please select..." at bounding box center [784, 599] width 395 height 35
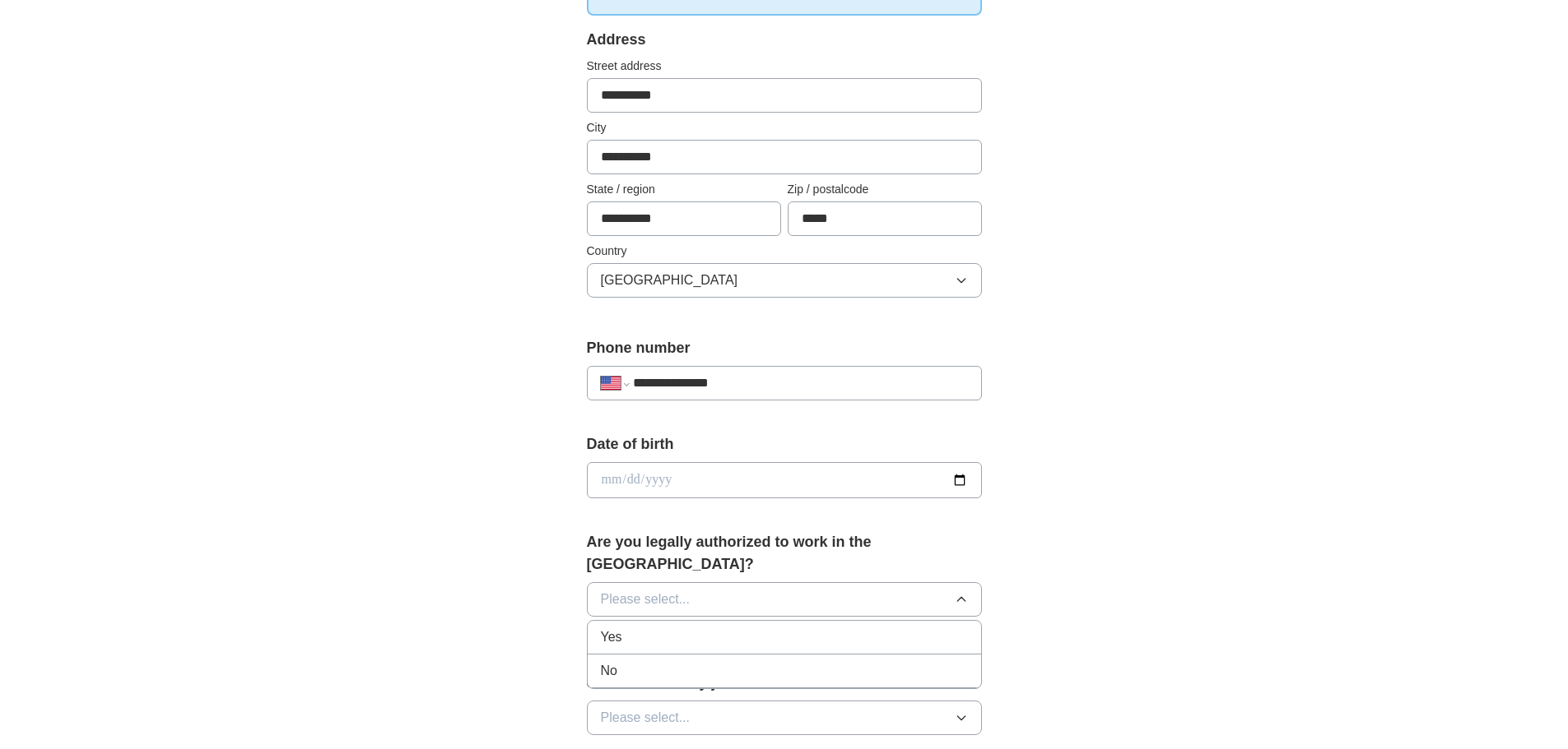
click at [735, 628] on div "Yes" at bounding box center [784, 637] width 367 height 20
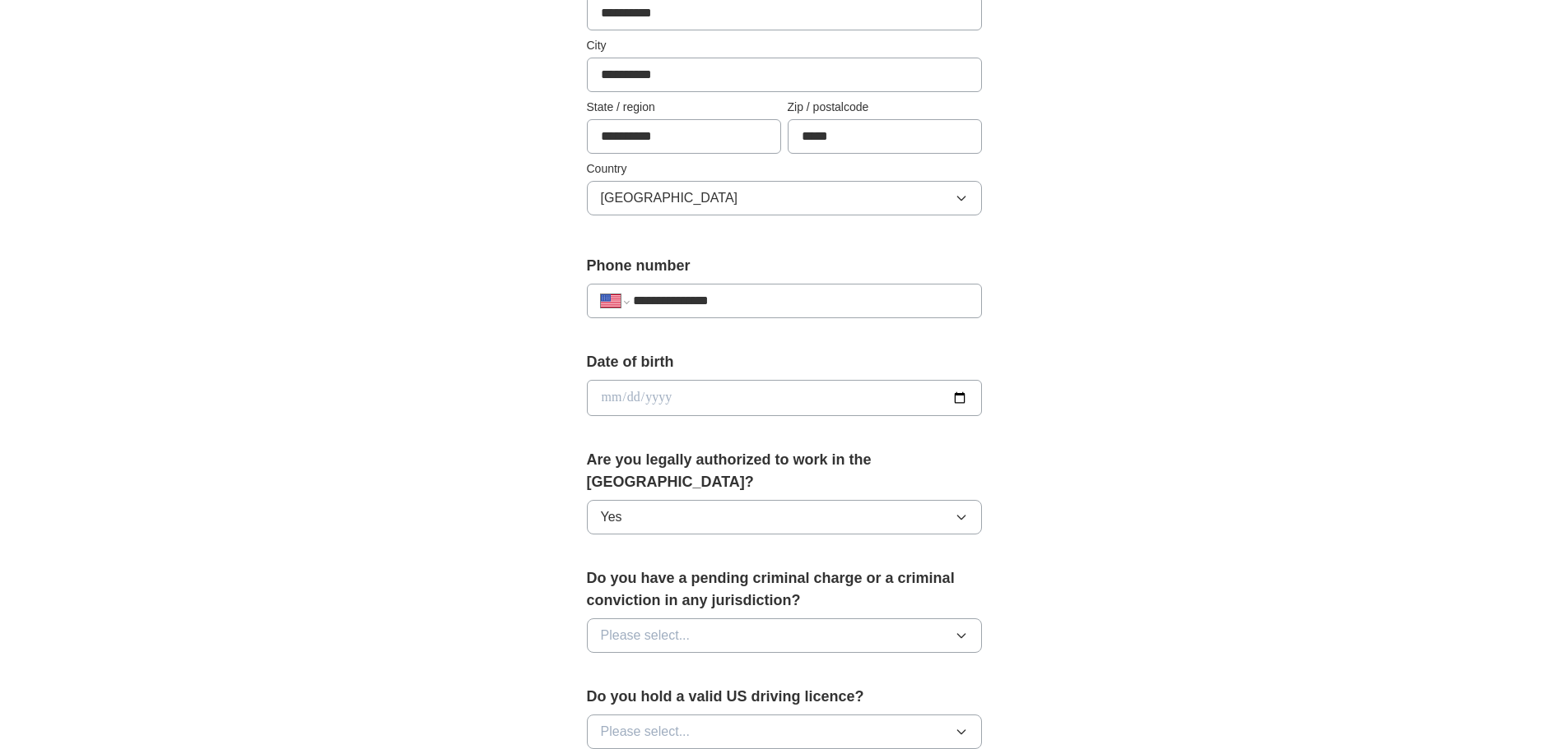
scroll to position [493, 0]
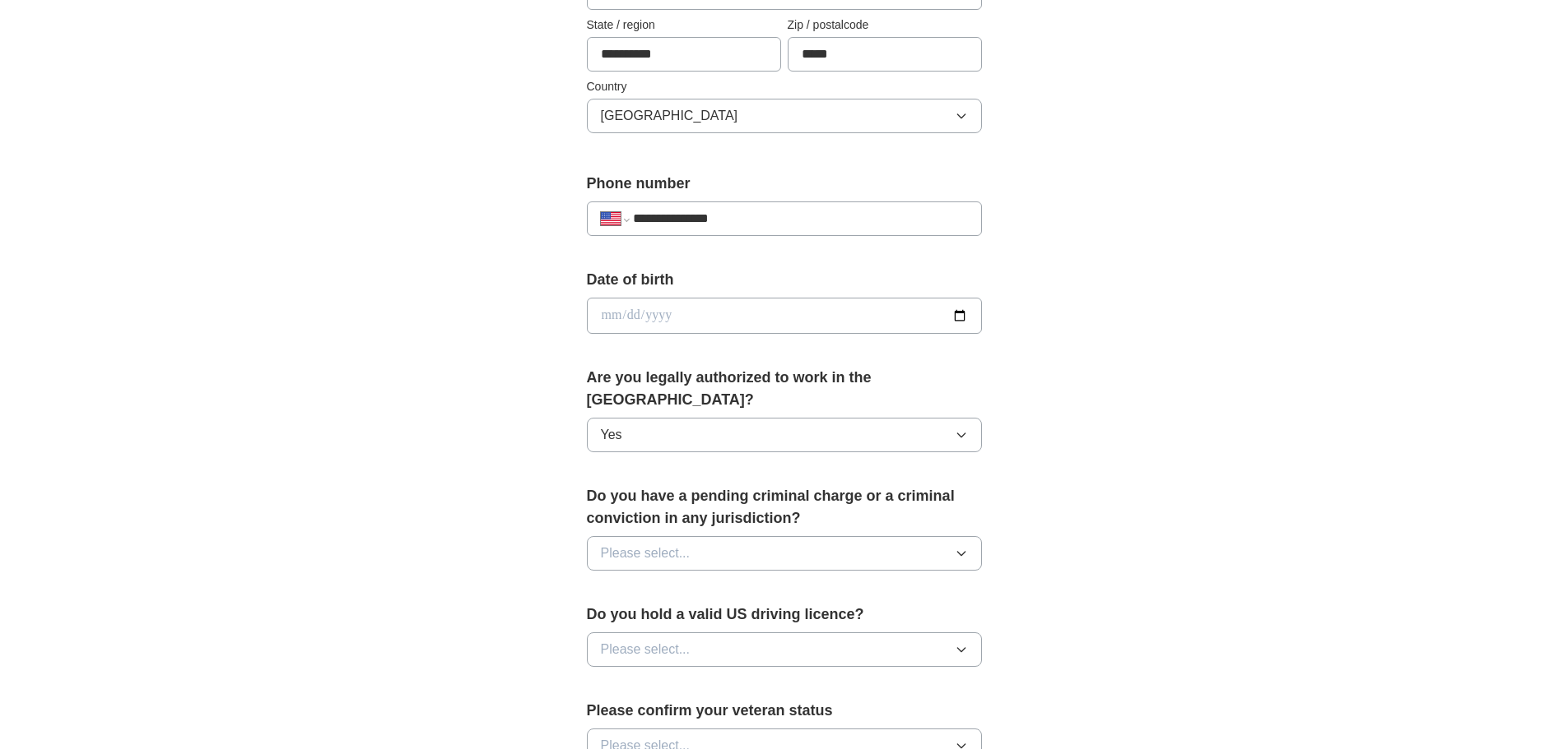
click at [815, 536] on button "Please select..." at bounding box center [784, 553] width 395 height 35
click at [730, 615] on div "No" at bounding box center [784, 625] width 367 height 20
click at [837, 633] on button "Please select..." at bounding box center [784, 649] width 395 height 35
click at [741, 671] on li "Yes" at bounding box center [784, 688] width 393 height 34
click at [1109, 515] on div "**********" at bounding box center [784, 306] width 1054 height 1498
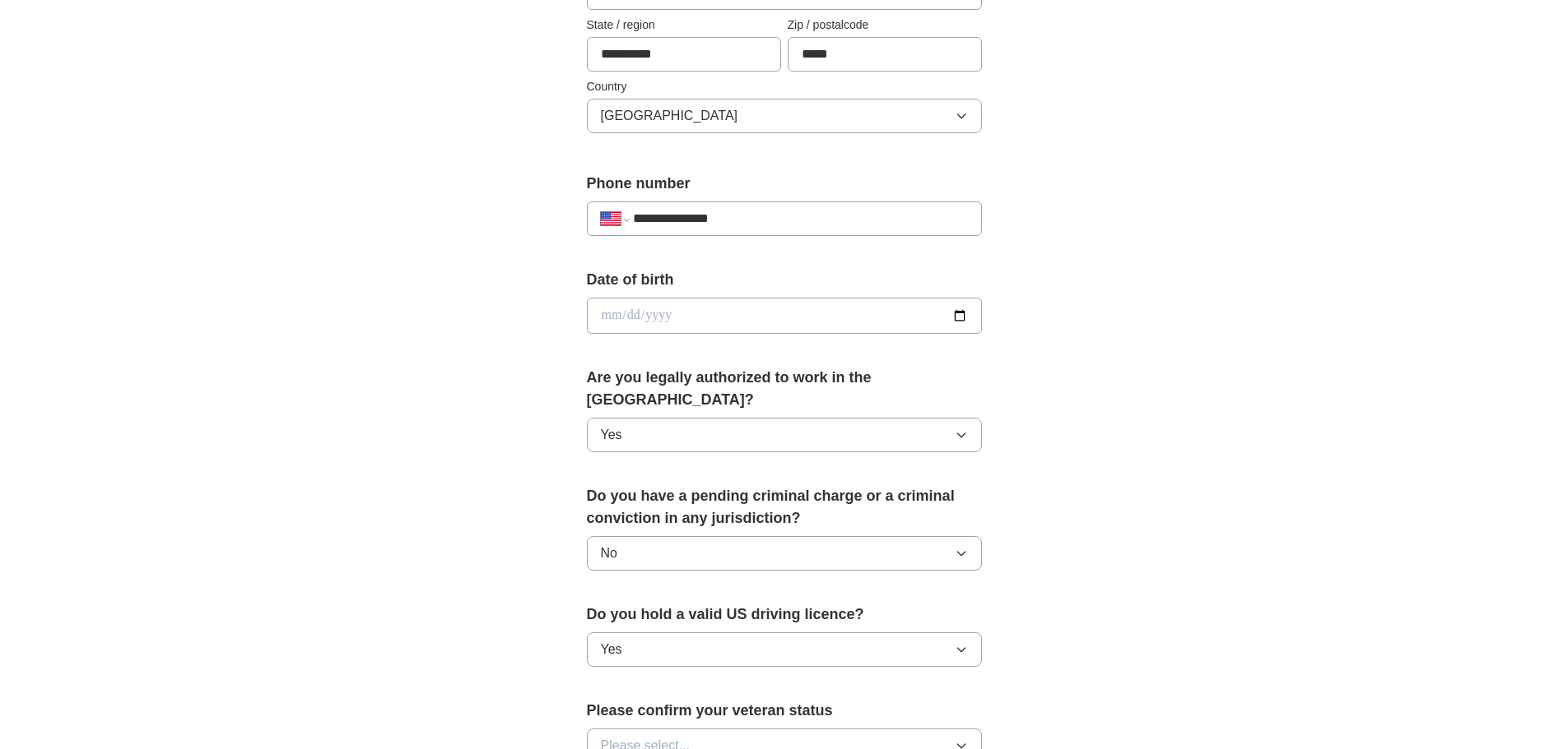
scroll to position [575, 0]
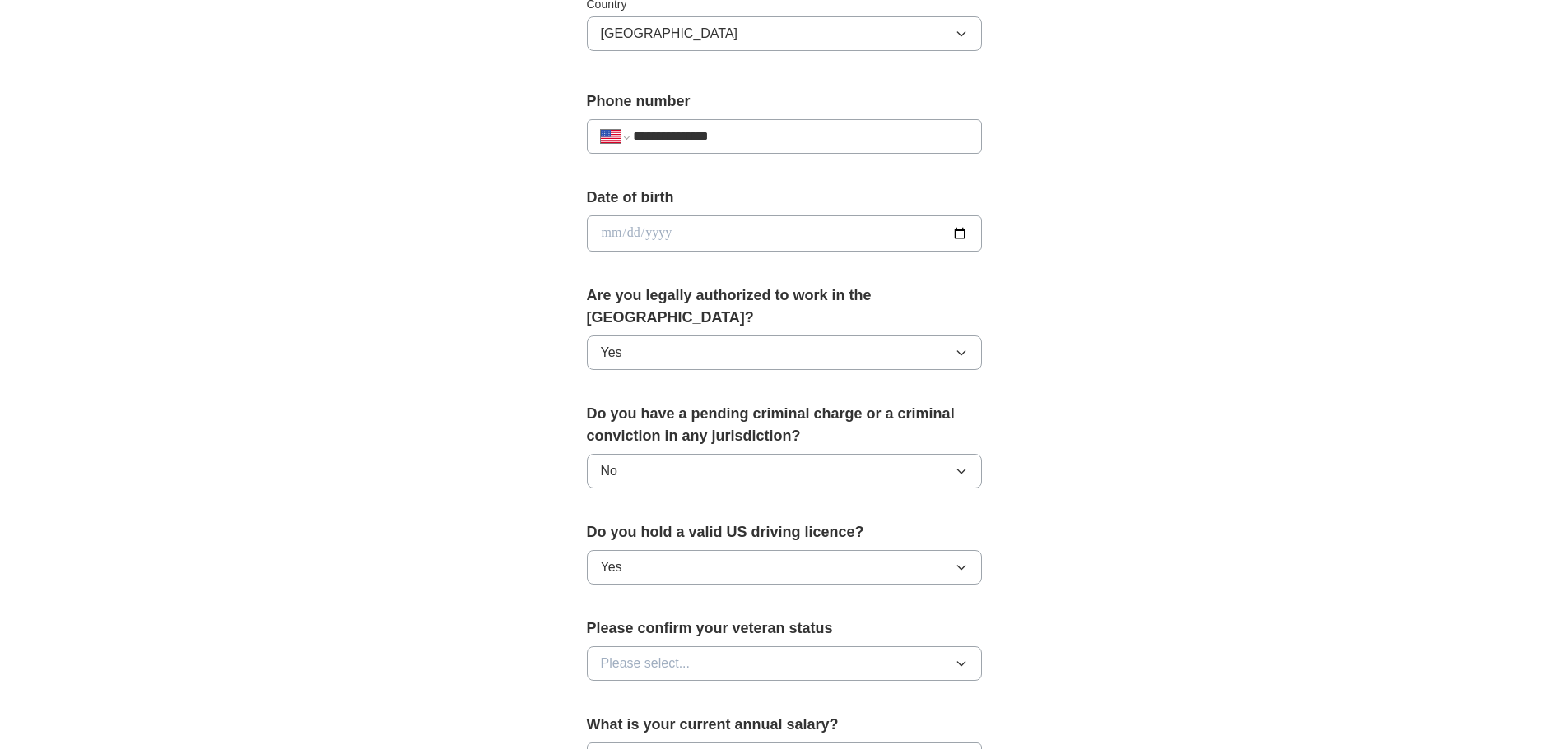
click at [855, 646] on button "Please select..." at bounding box center [784, 663] width 395 height 35
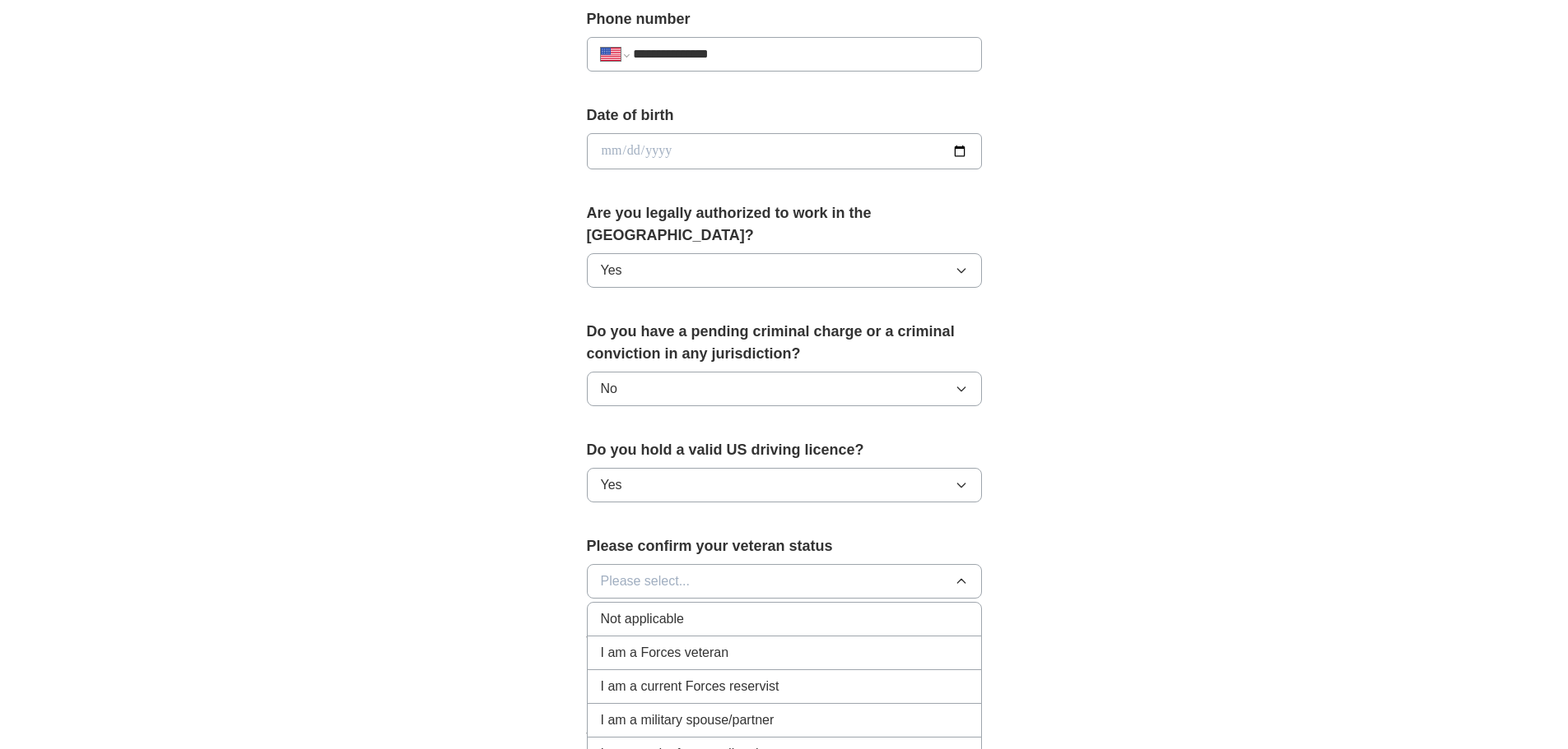
scroll to position [740, 0]
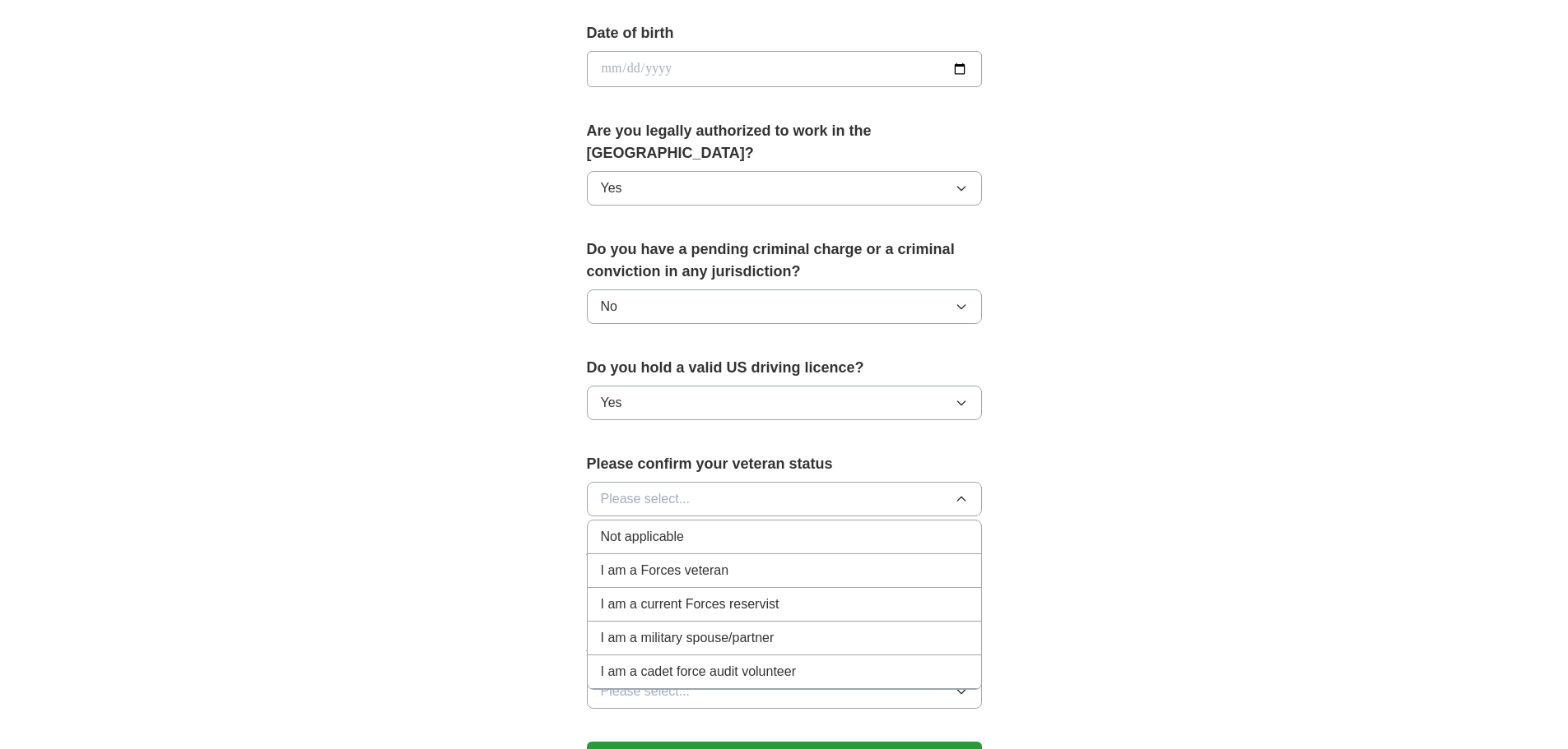
click at [704, 525] on li "Not applicable" at bounding box center [784, 538] width 393 height 34
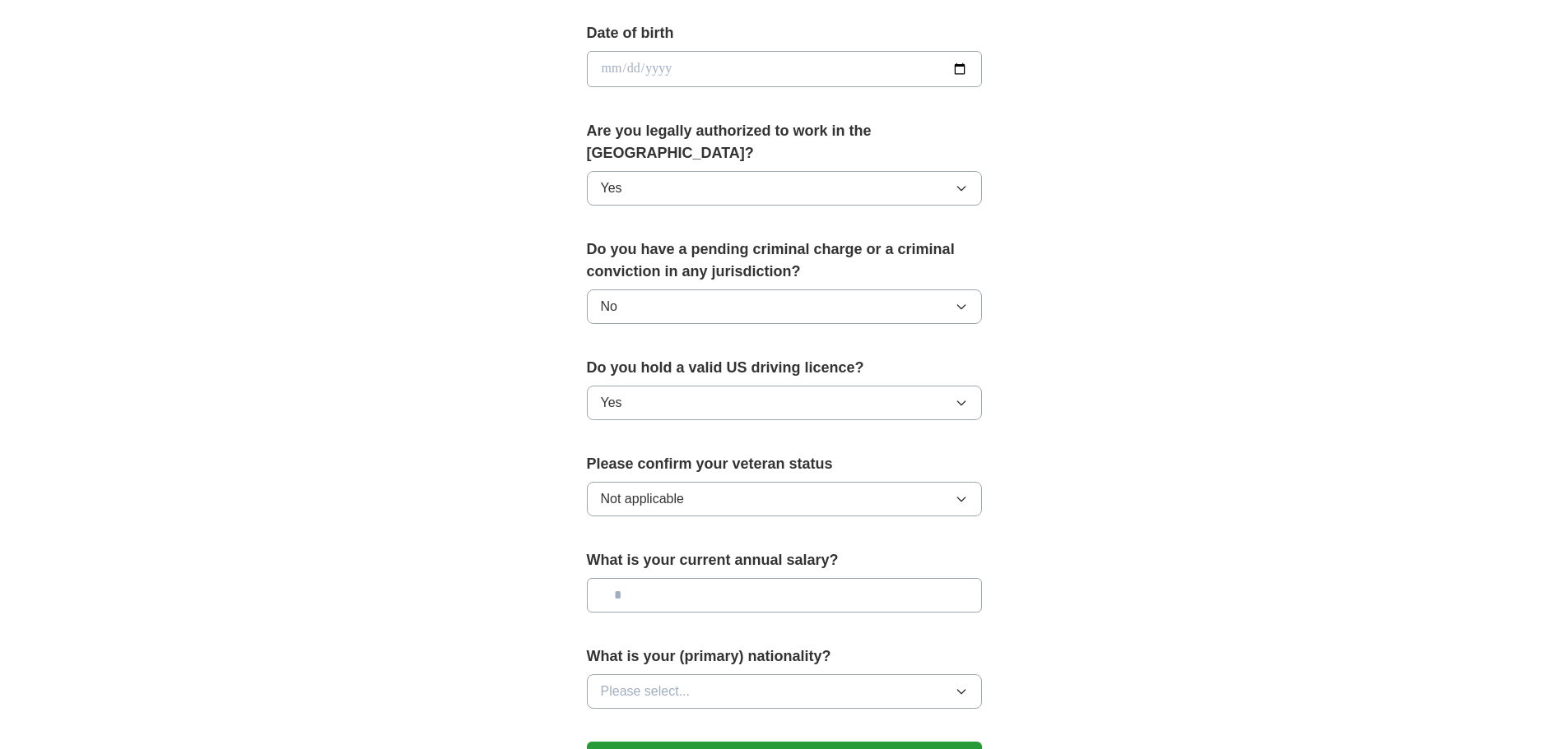
click at [697, 582] on input "text" at bounding box center [784, 595] width 395 height 35
click at [703, 674] on button "Please select..." at bounding box center [784, 691] width 395 height 35
click at [744, 719] on div "American" at bounding box center [784, 729] width 367 height 20
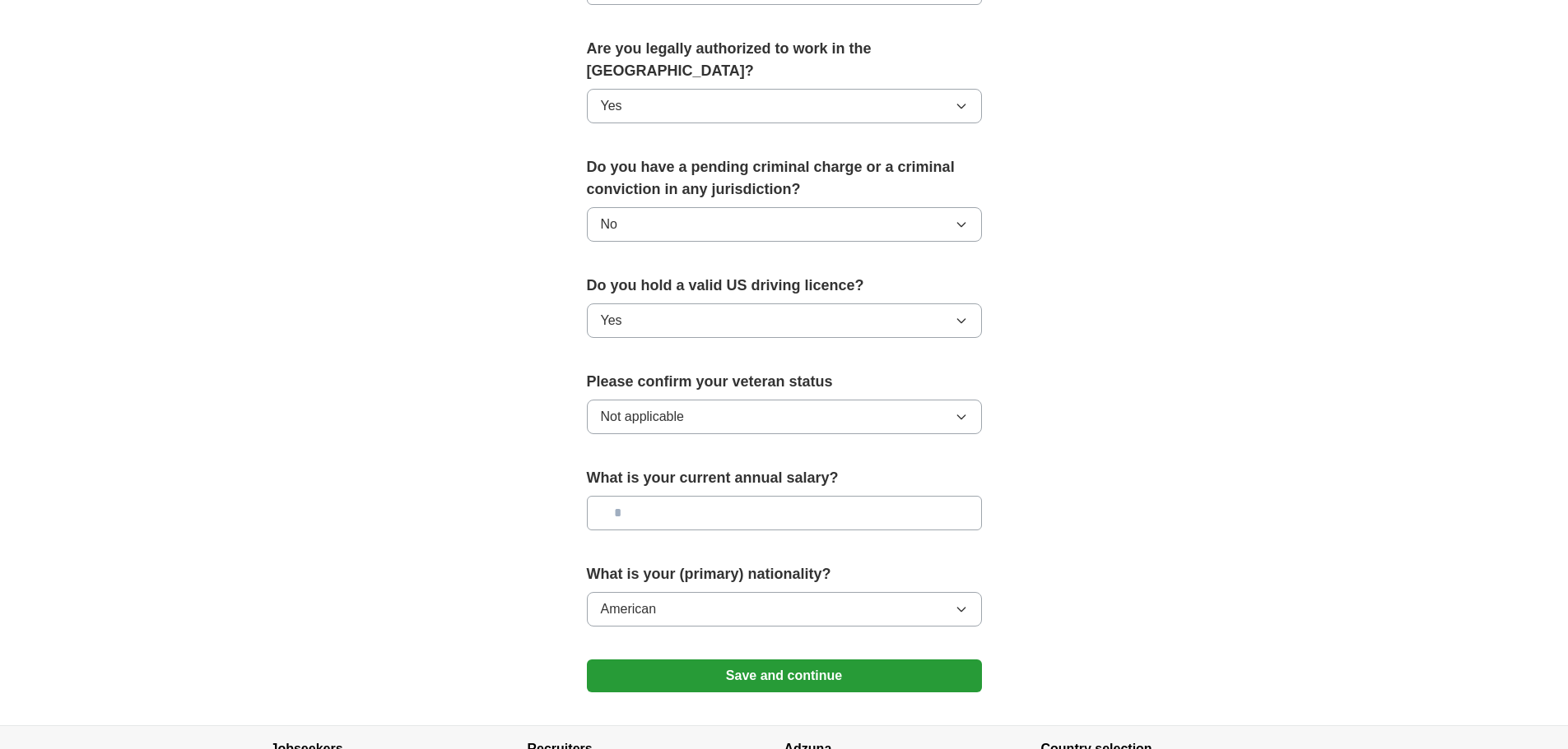
scroll to position [905, 0]
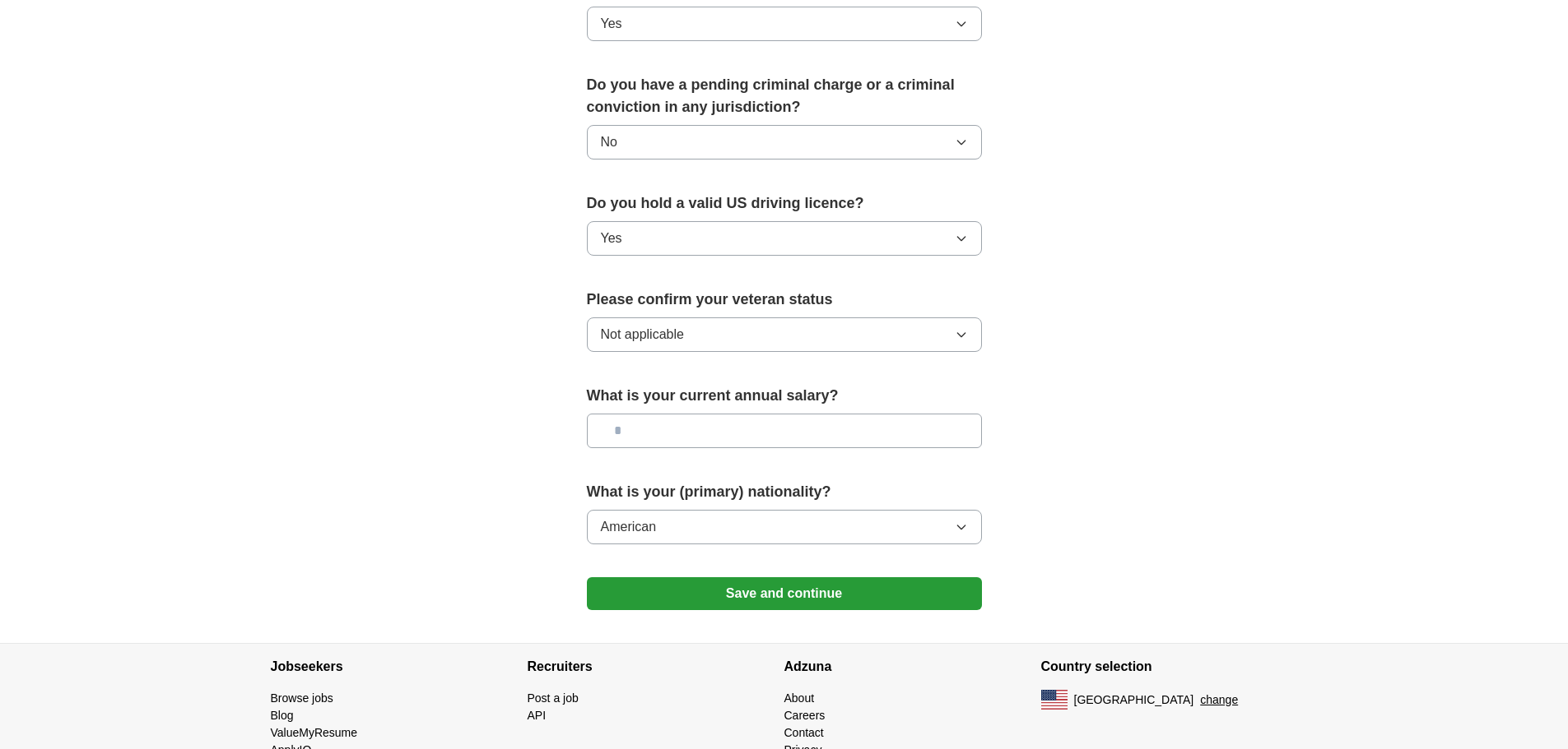
click at [724, 413] on input "text" at bounding box center [784, 430] width 395 height 35
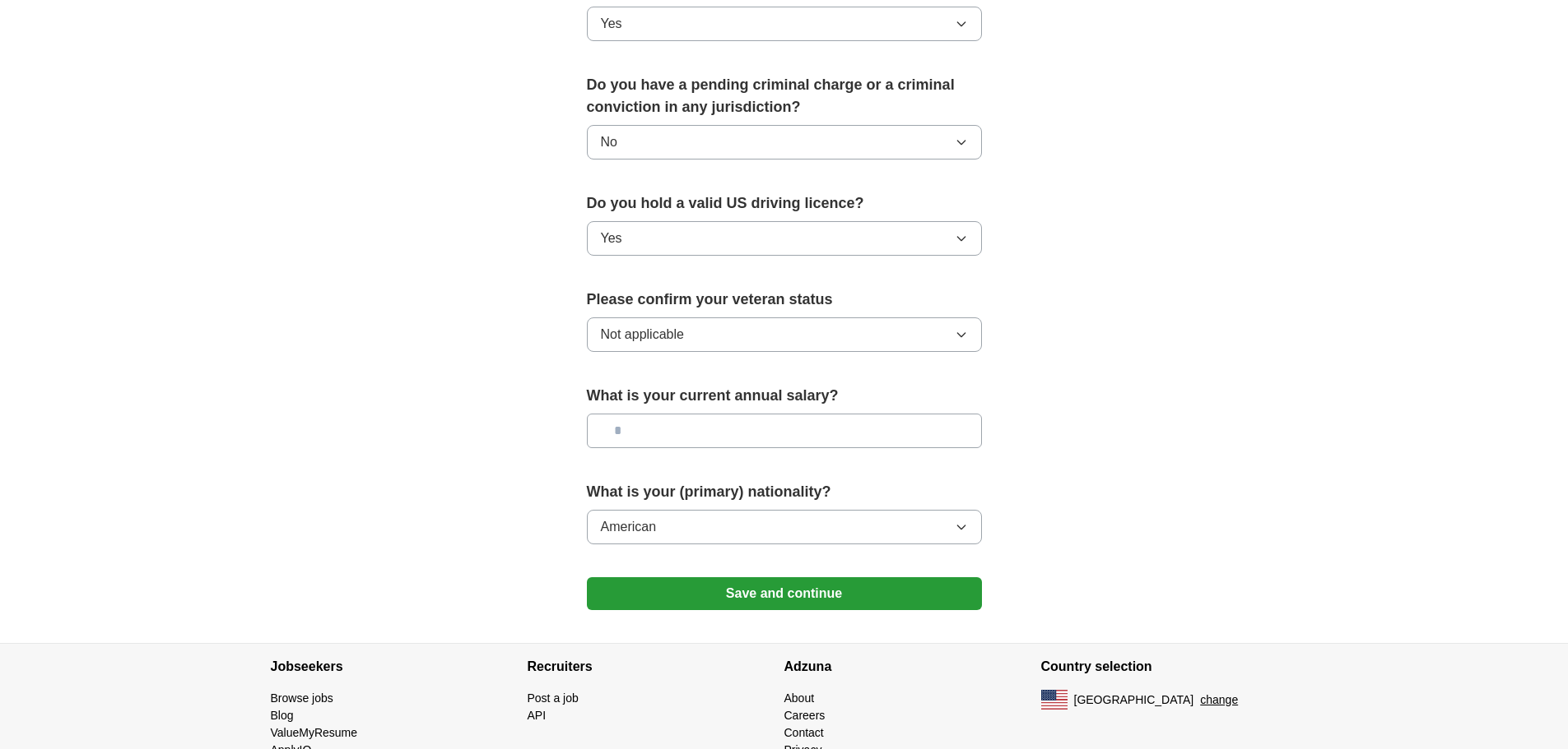
click at [724, 413] on input "text" at bounding box center [784, 430] width 395 height 35
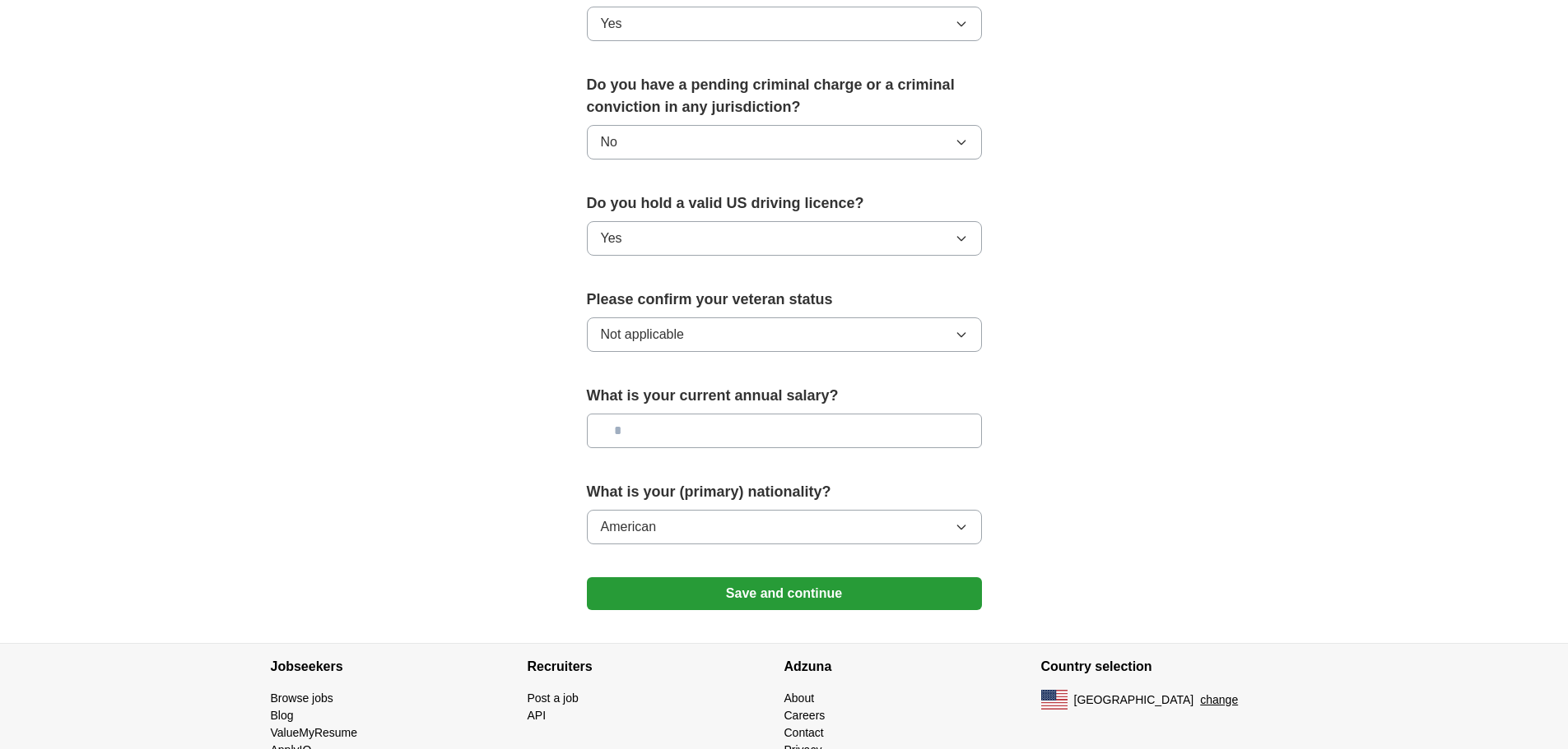
click at [724, 413] on input "text" at bounding box center [784, 430] width 395 height 35
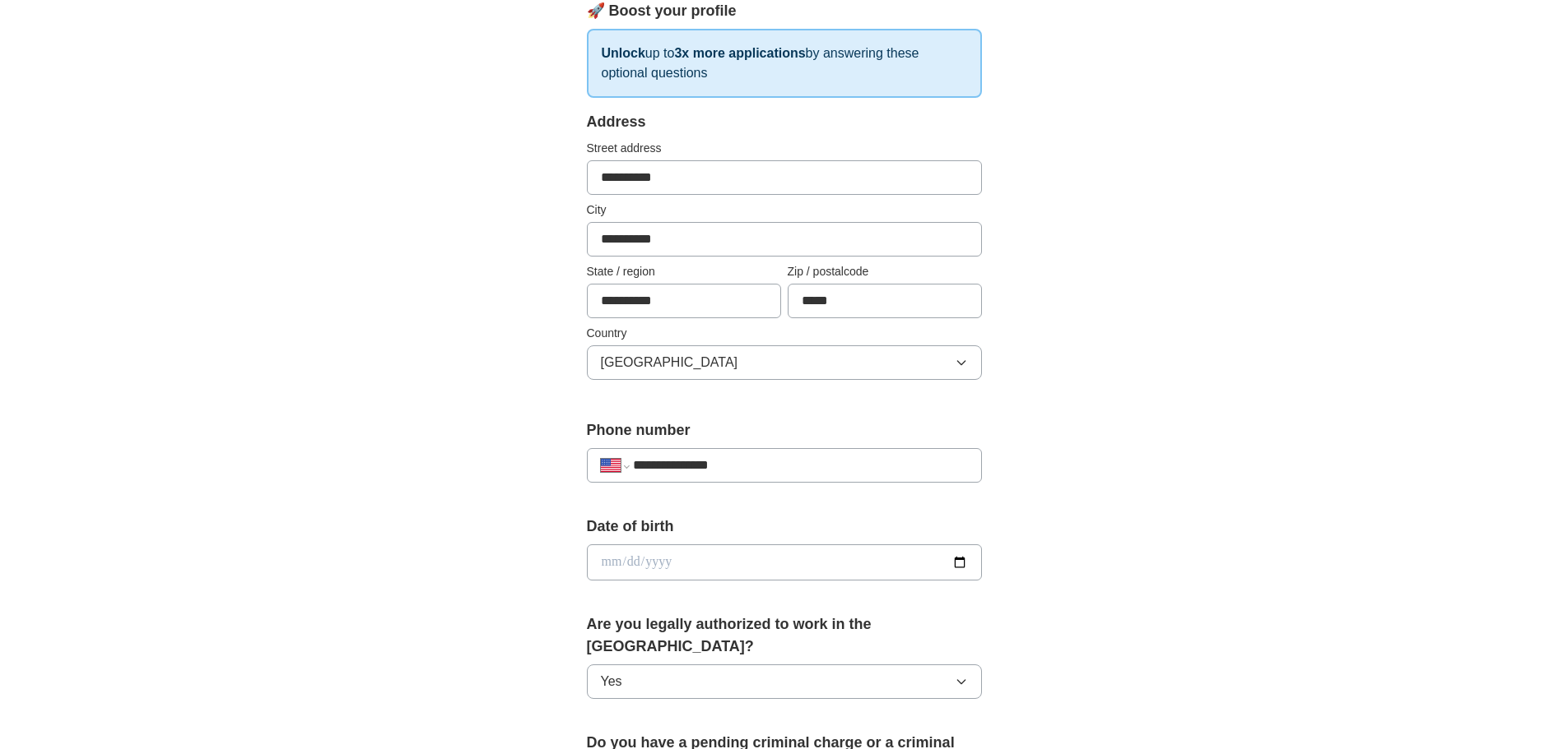
scroll to position [329, 0]
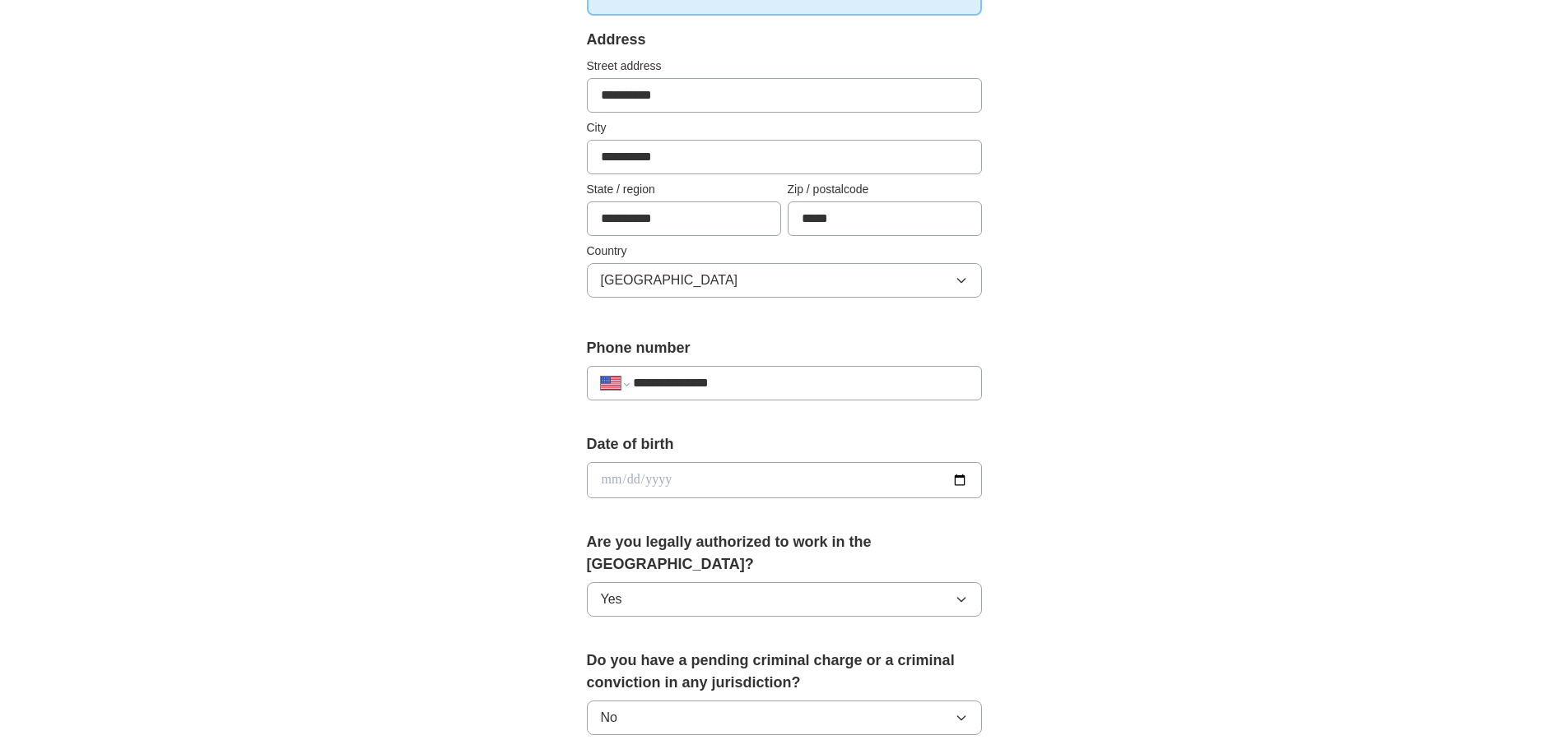
type input "********"
click at [959, 483] on input "date" at bounding box center [784, 480] width 395 height 37
type input "**********"
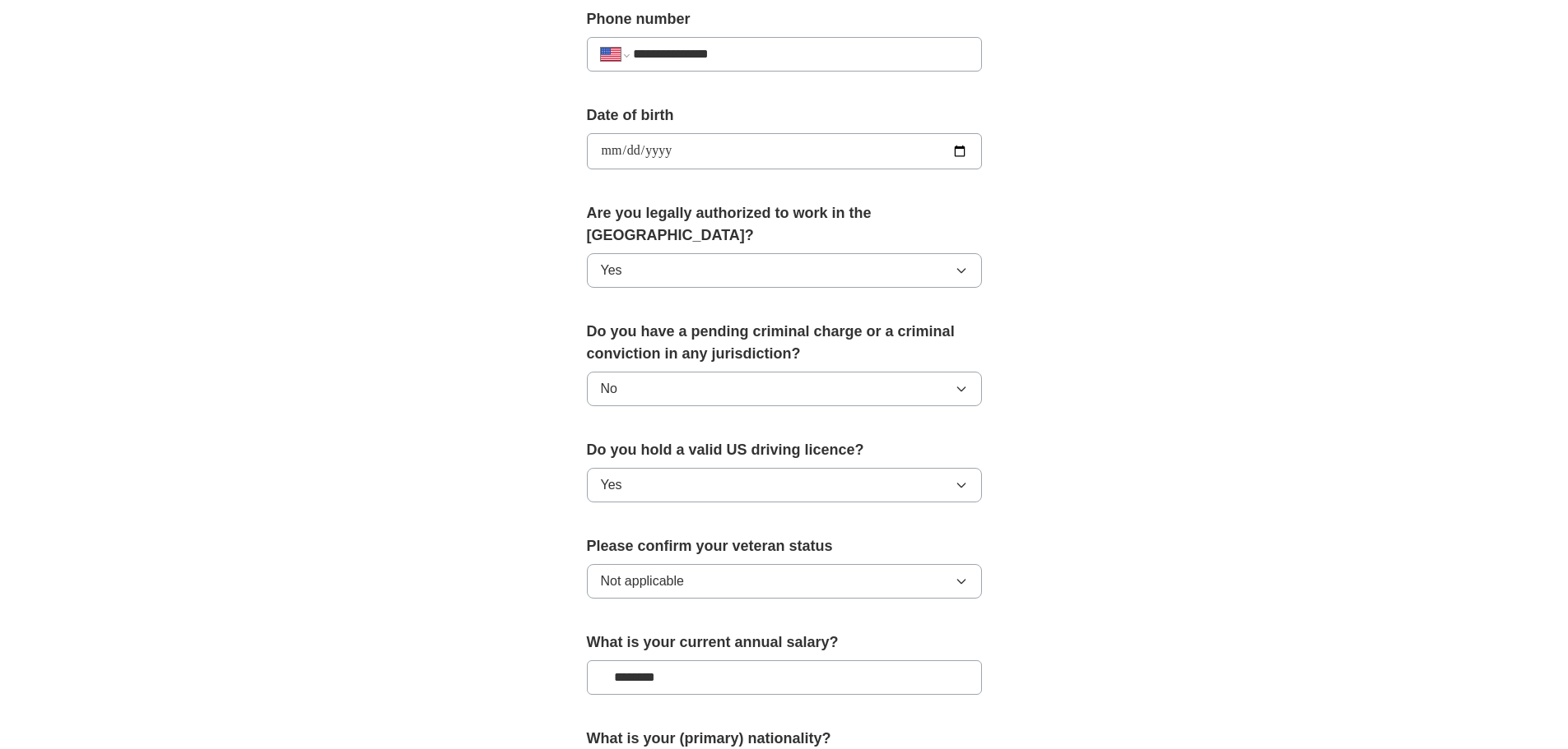
scroll to position [905, 0]
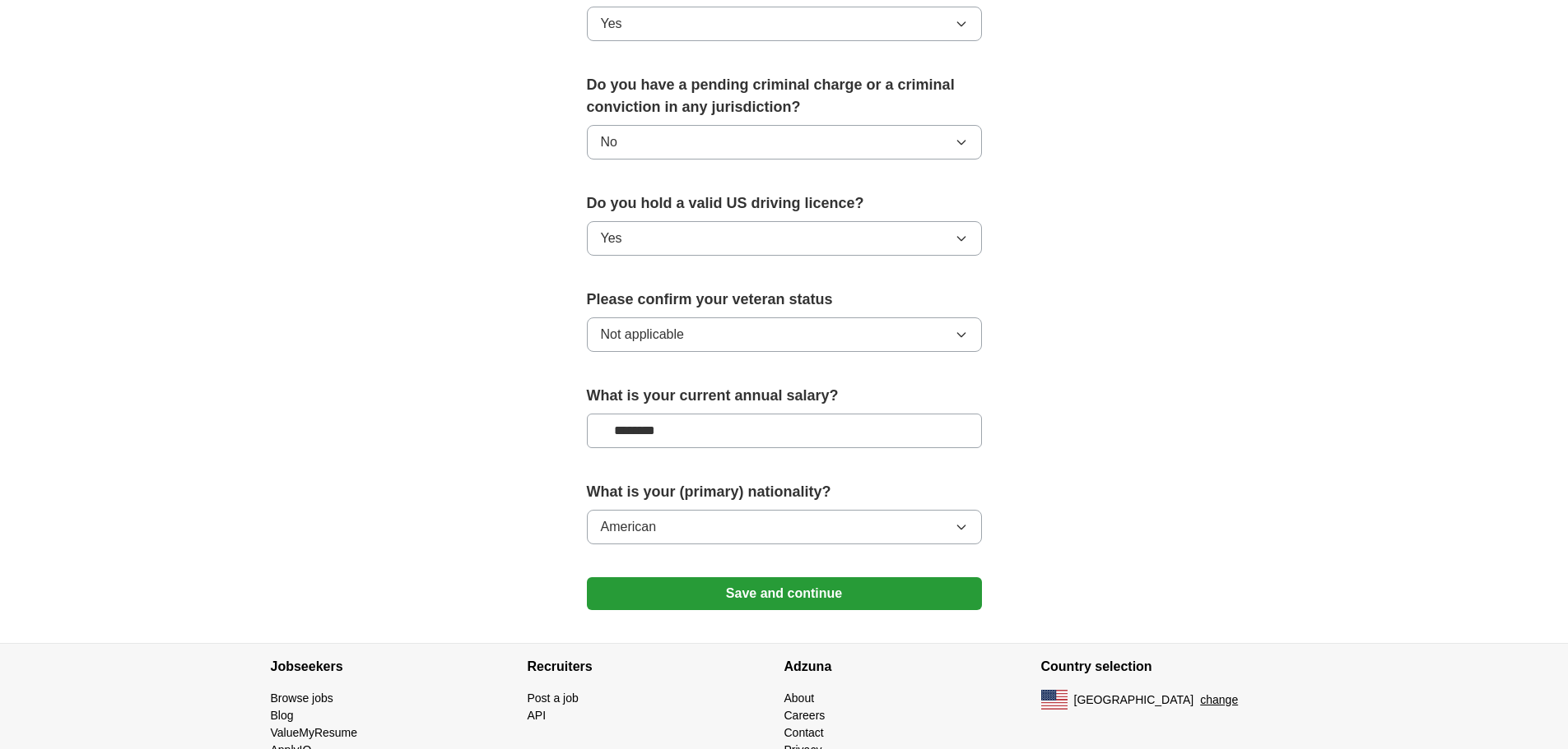
click at [960, 580] on button "Save and continue" at bounding box center [784, 593] width 395 height 33
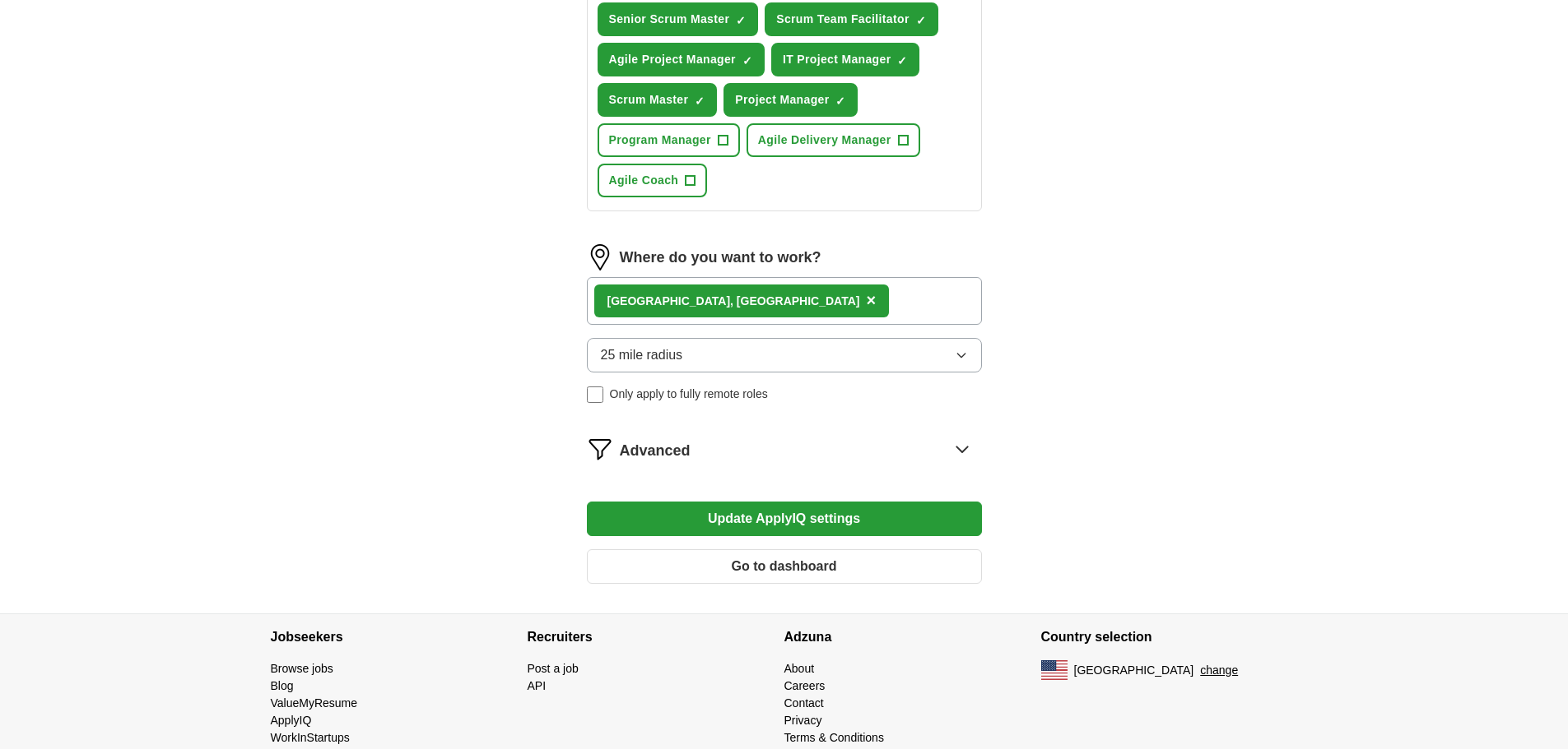
scroll to position [705, 0]
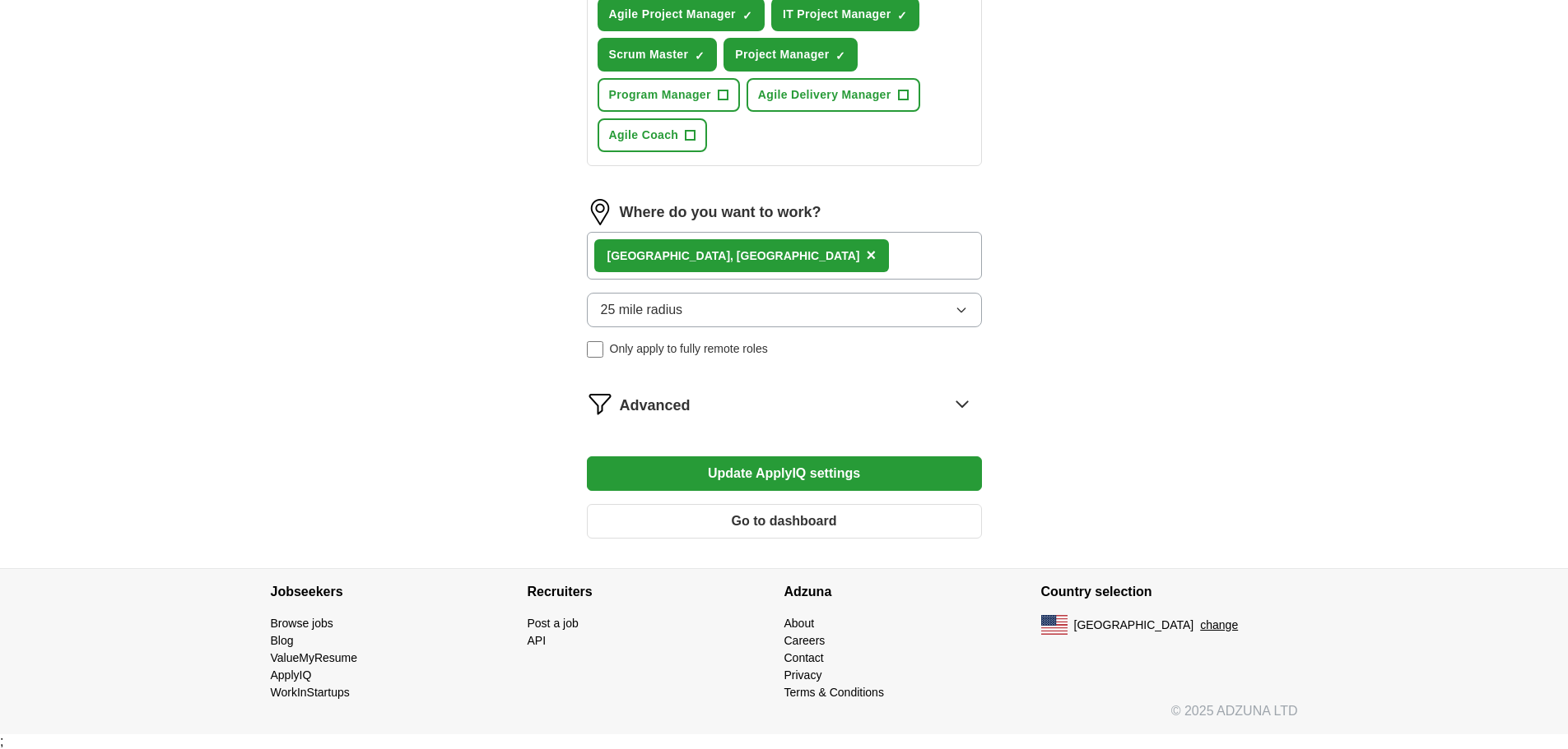
click at [830, 516] on button "Go to dashboard" at bounding box center [784, 521] width 395 height 35
